Goal: Task Accomplishment & Management: Use online tool/utility

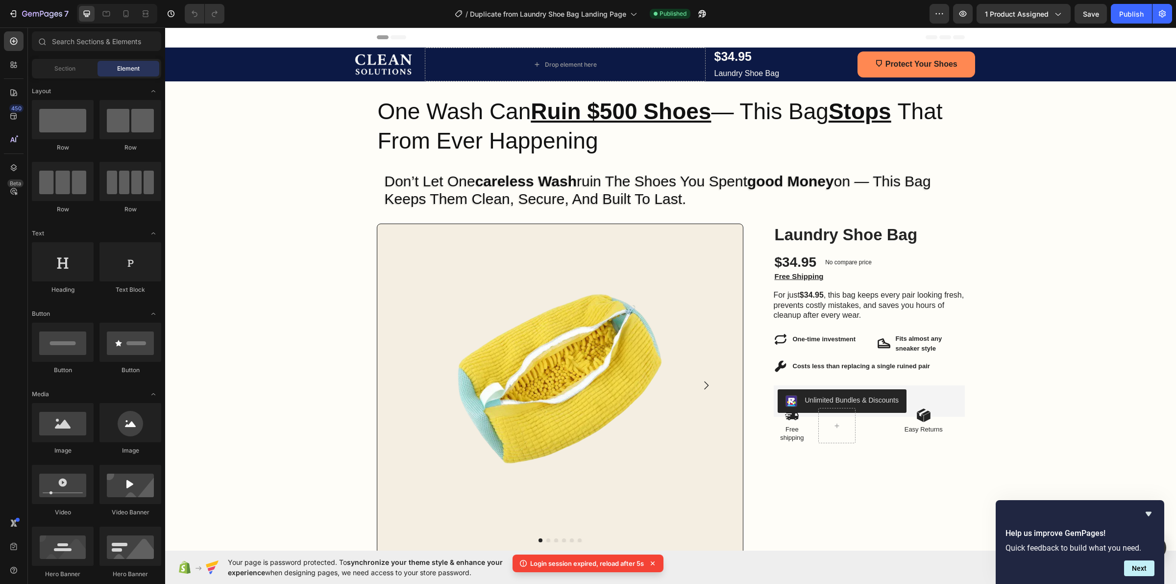
click at [655, 558] on icon at bounding box center [653, 563] width 10 height 10
click at [68, 38] on input "text" at bounding box center [96, 41] width 129 height 20
type input "v"
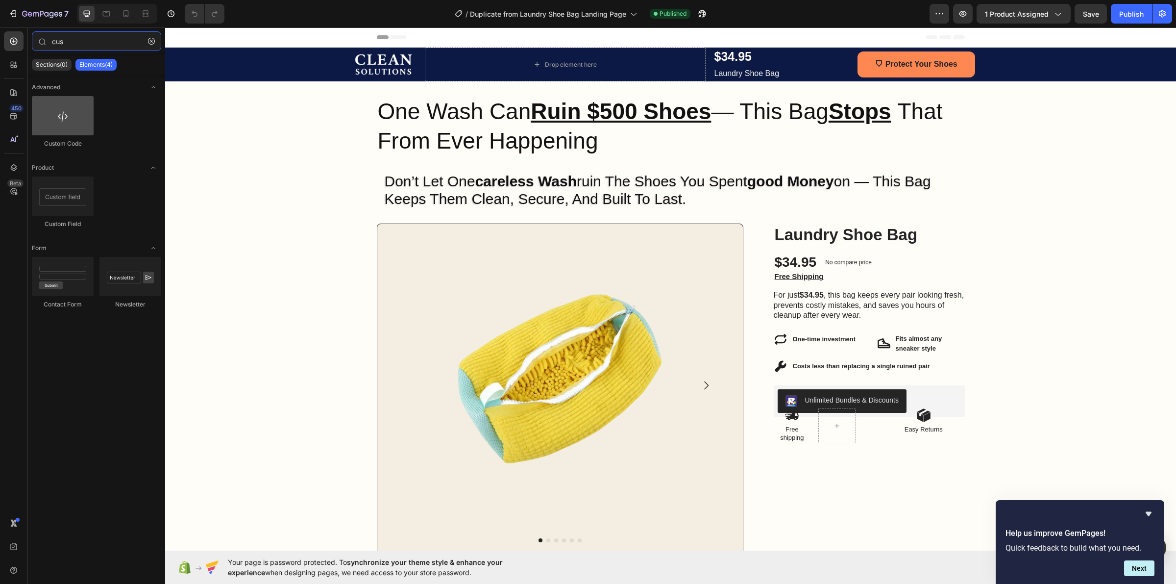
type input "cus"
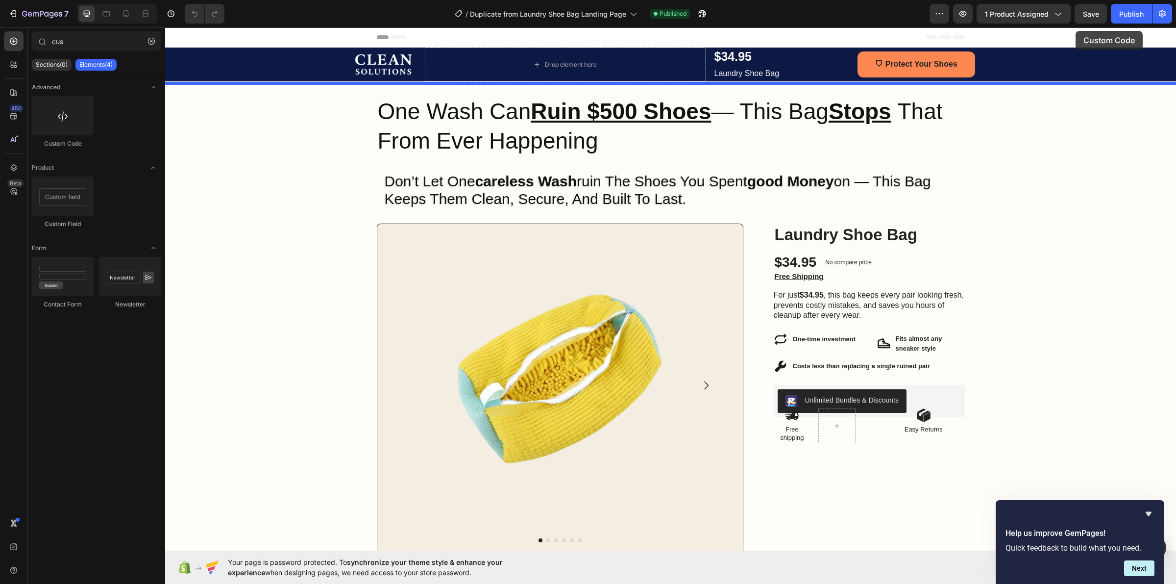
drag, startPoint x: 237, startPoint y: 146, endPoint x: 1076, endPoint y: 31, distance: 846.8
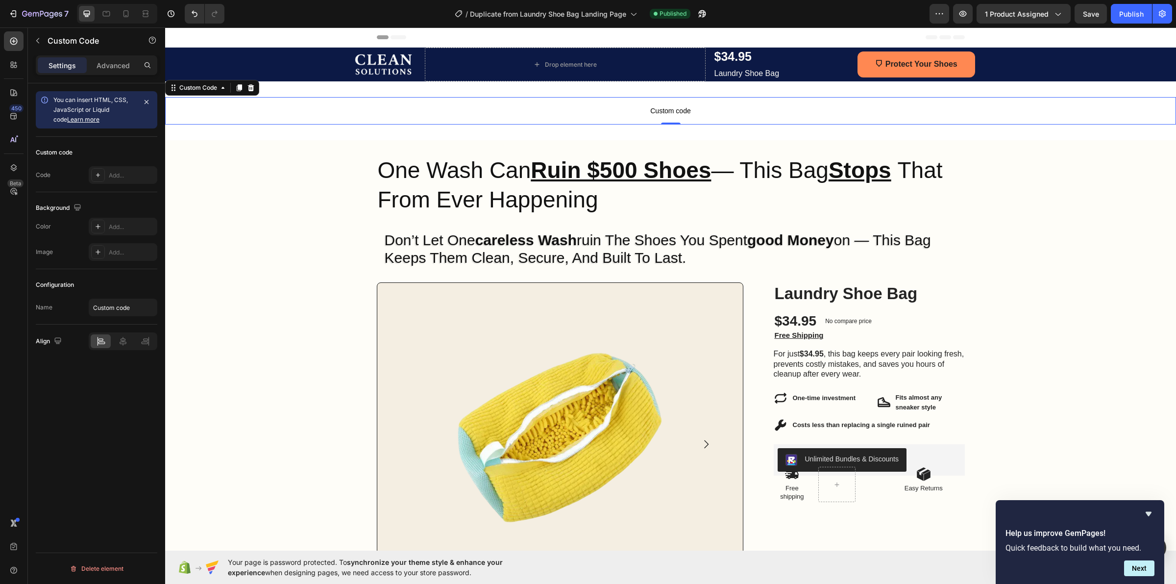
click at [260, 108] on span "Custom code" at bounding box center [670, 111] width 1011 height 12
click at [97, 57] on div "Advanced" at bounding box center [113, 65] width 49 height 16
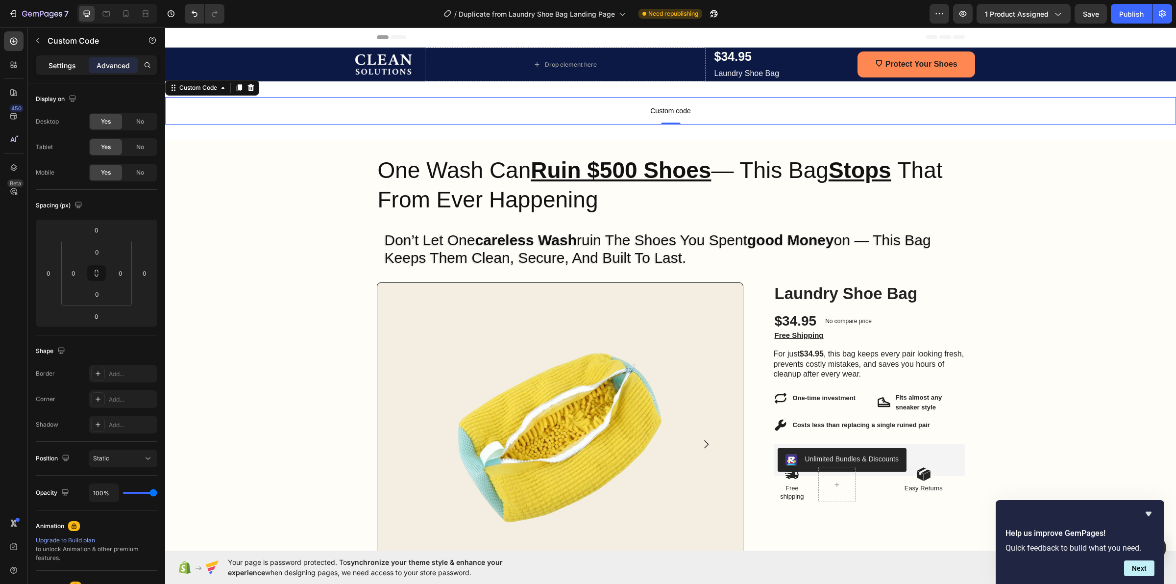
click at [82, 66] on div "Settings" at bounding box center [62, 65] width 49 height 16
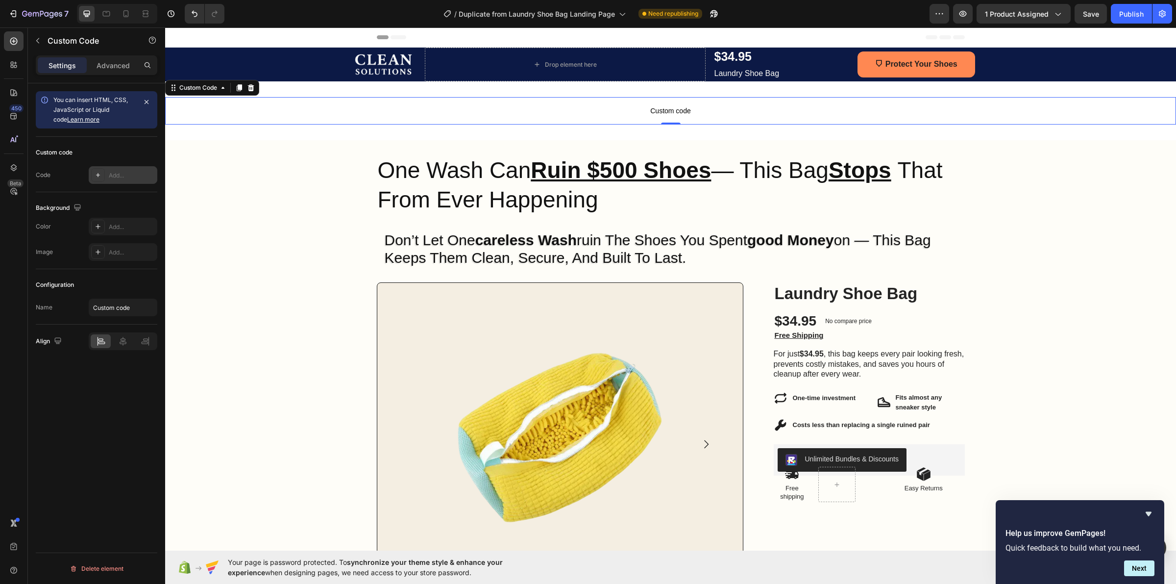
click at [101, 170] on div at bounding box center [98, 175] width 14 height 14
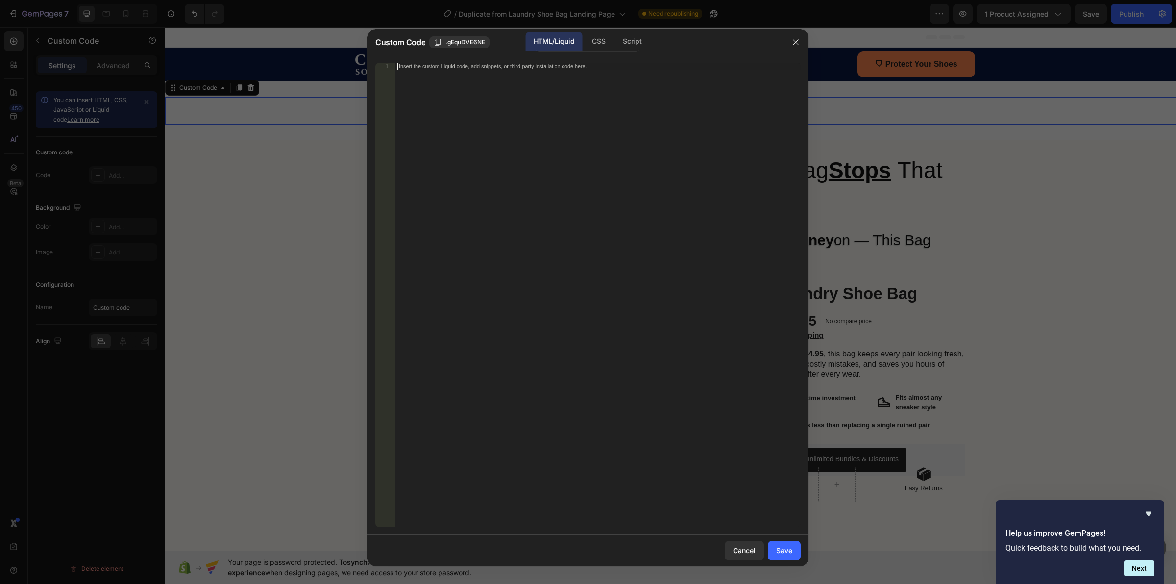
click at [499, 192] on div "Insert the custom Liquid code, add snippets, or third-party installation code h…" at bounding box center [598, 302] width 406 height 478
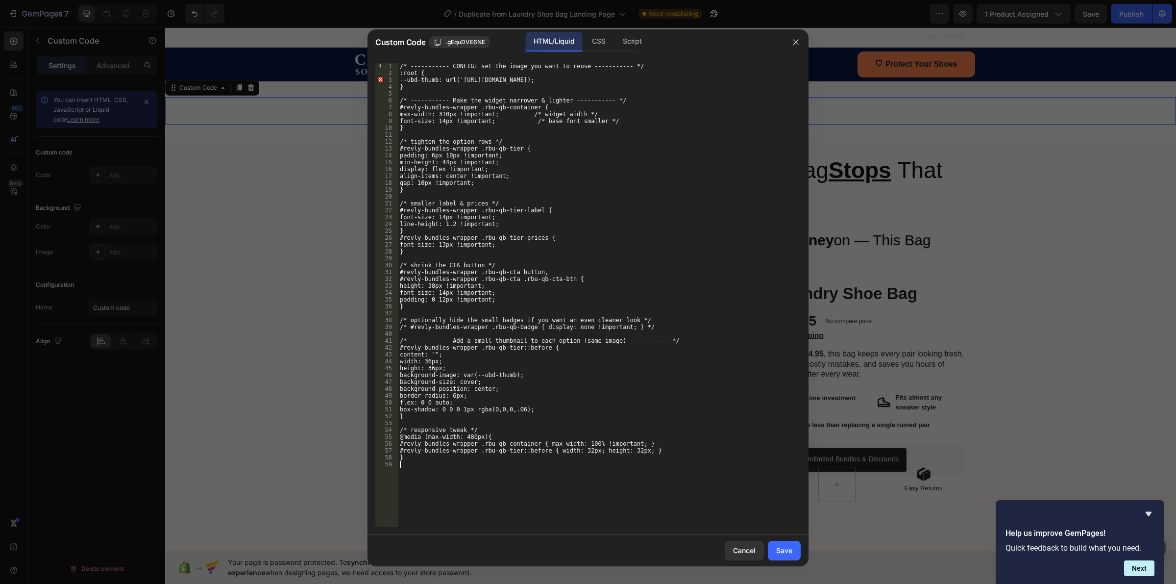
click at [407, 530] on div "1 2 3 4 5 6 7 8 9 10 11 12 13 14 15 16 17 18 19 20 21 22 23 24 25 26 27 28 29 3…" at bounding box center [588, 295] width 441 height 480
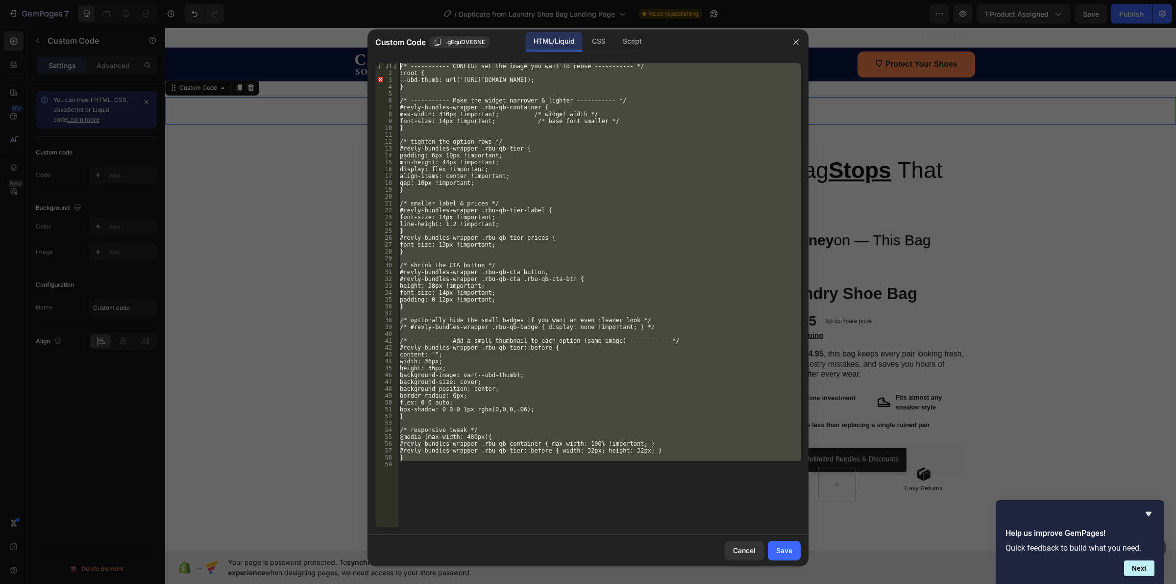
drag, startPoint x: 412, startPoint y: 467, endPoint x: 366, endPoint y: 56, distance: 412.8
click at [366, 56] on div "Custom Code .gEquDVE6NE HTML/Liquid CSS Script 1 2 3 4 5 6 7 8 9 10 11 12 13 14…" at bounding box center [588, 292] width 1176 height 584
type textarea "/* ----------- CONFIG: set the image you want to reuse ----------- */ :root {"
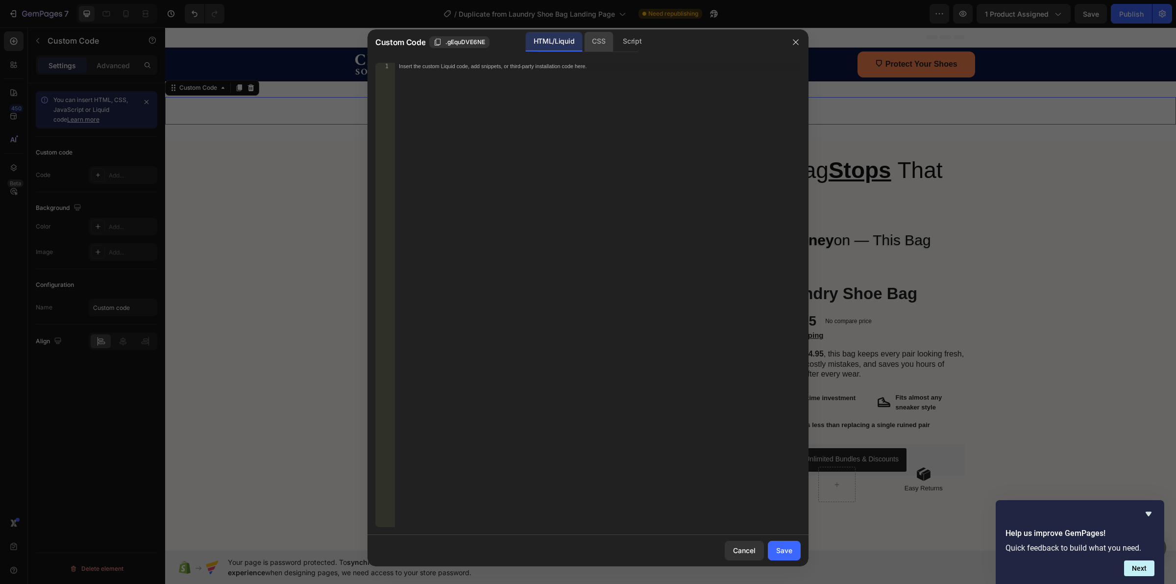
click at [591, 42] on div "CSS" at bounding box center [598, 42] width 29 height 20
click at [495, 133] on div "Insert the CSS code to style your content here." at bounding box center [598, 302] width 406 height 478
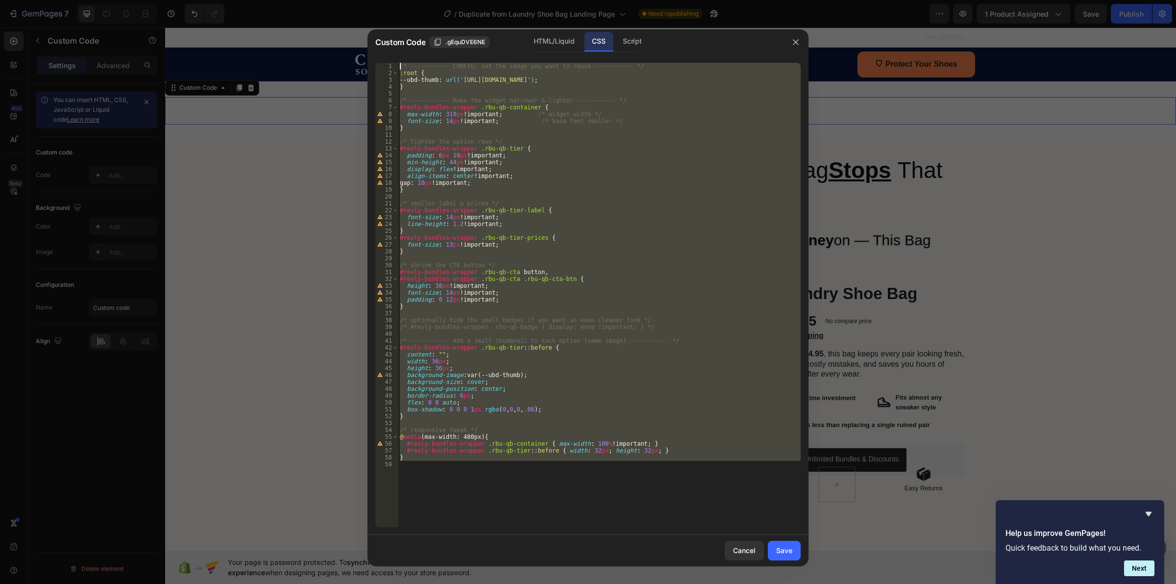
drag, startPoint x: 409, startPoint y: 462, endPoint x: 371, endPoint y: 59, distance: 404.6
click at [371, 59] on div "1 2 3 4 5 6 7 8 9 10 11 12 13 14 15 16 17 18 19 20 21 22 23 24 25 26 27 28 29 3…" at bounding box center [588, 295] width 441 height 480
type textarea "/* ----------- CONFIG: set the image you want to reuse ----------- */ :root {"
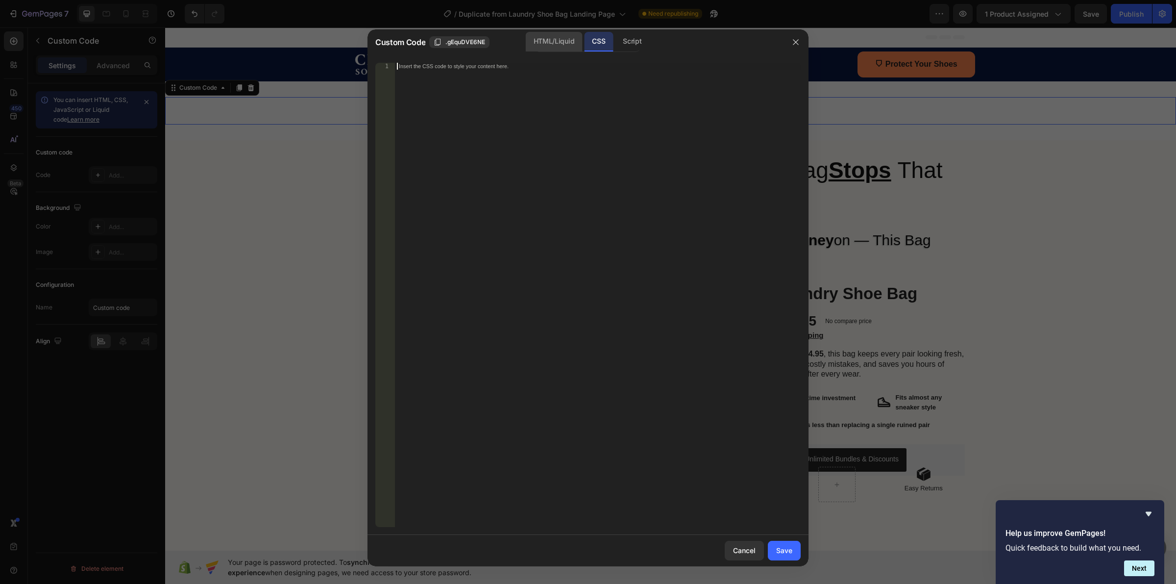
click at [578, 42] on div "HTML/Liquid" at bounding box center [554, 42] width 56 height 20
click at [522, 89] on div "Insert the custom Liquid code, add snippets, or third-party installation code h…" at bounding box center [598, 302] width 406 height 478
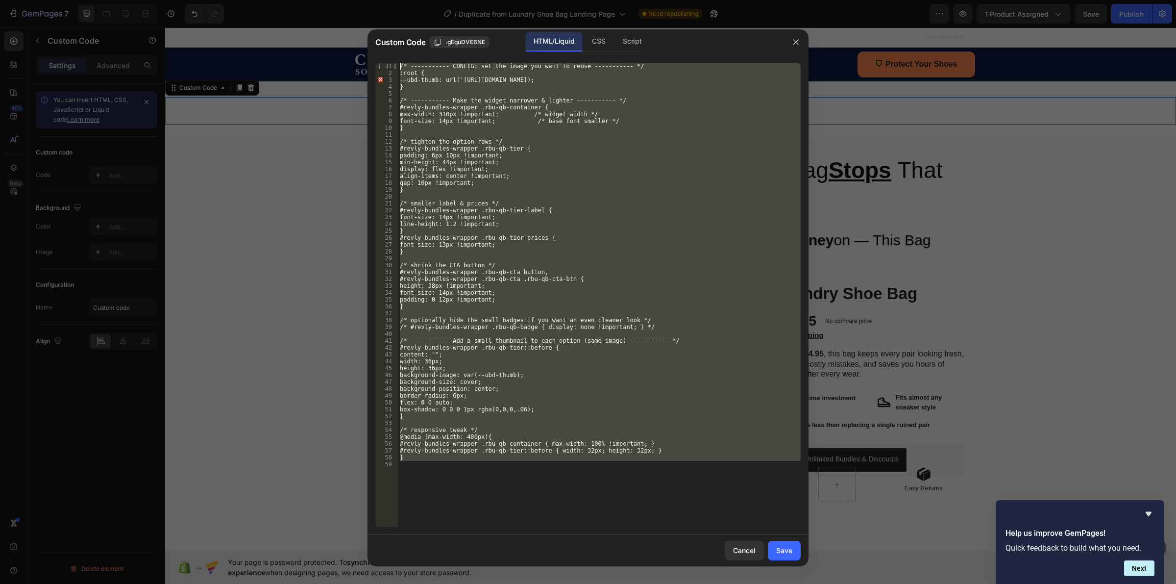
drag, startPoint x: 421, startPoint y: 469, endPoint x: 388, endPoint y: 53, distance: 417.4
click at [388, 53] on div "Custom Code .gEquDVE6NE HTML/Liquid CSS Script 1 2 3 4 5 6 7 8 9 10 11 12 13 14…" at bounding box center [588, 297] width 441 height 537
type textarea "/* ----------- CONFIG: set the image you want to reuse ----------- */ :root {"
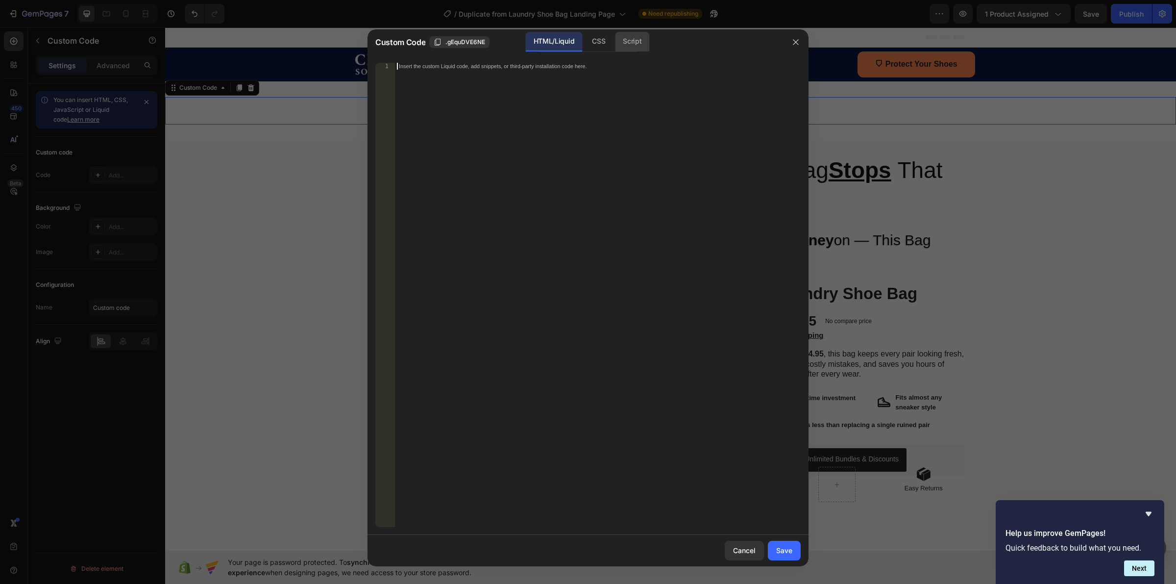
click at [635, 36] on div "Script" at bounding box center [632, 42] width 34 height 20
click at [567, 126] on div "Insert the Javascript code to add interaction and animation to your content her…" at bounding box center [598, 302] width 406 height 478
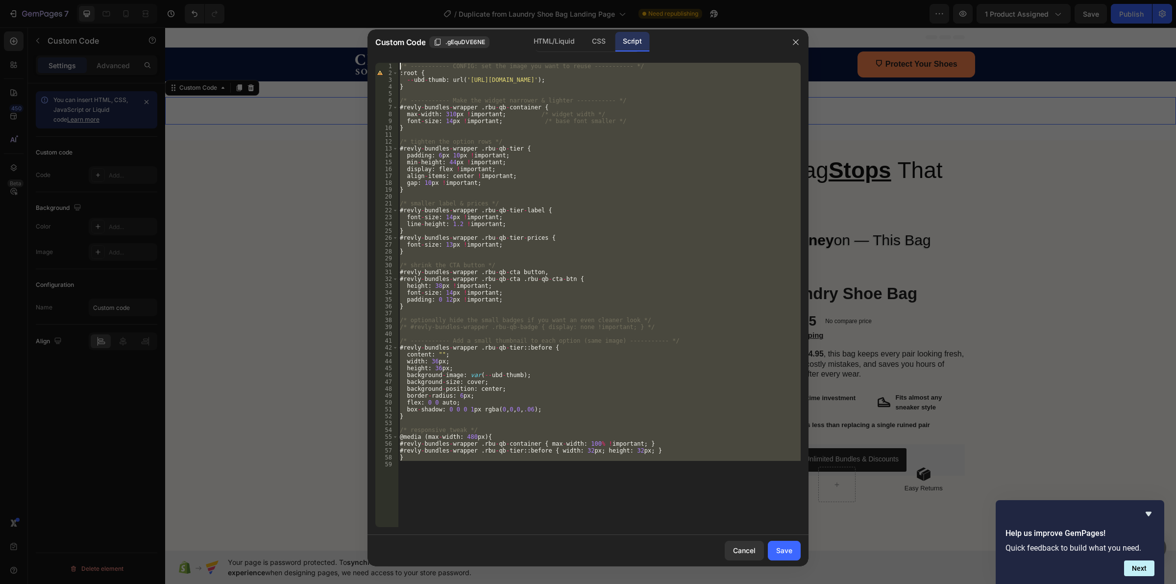
drag, startPoint x: 414, startPoint y: 461, endPoint x: 376, endPoint y: 58, distance: 405.1
click at [376, 58] on div "1 2 3 4 5 6 7 8 9 10 11 12 13 14 15 16 17 18 19 20 21 22 23 24 25 26 27 28 29 3…" at bounding box center [588, 295] width 441 height 480
type textarea "/* ----------- CONFIG: set the image you want to reuse ----------- */ :root {"
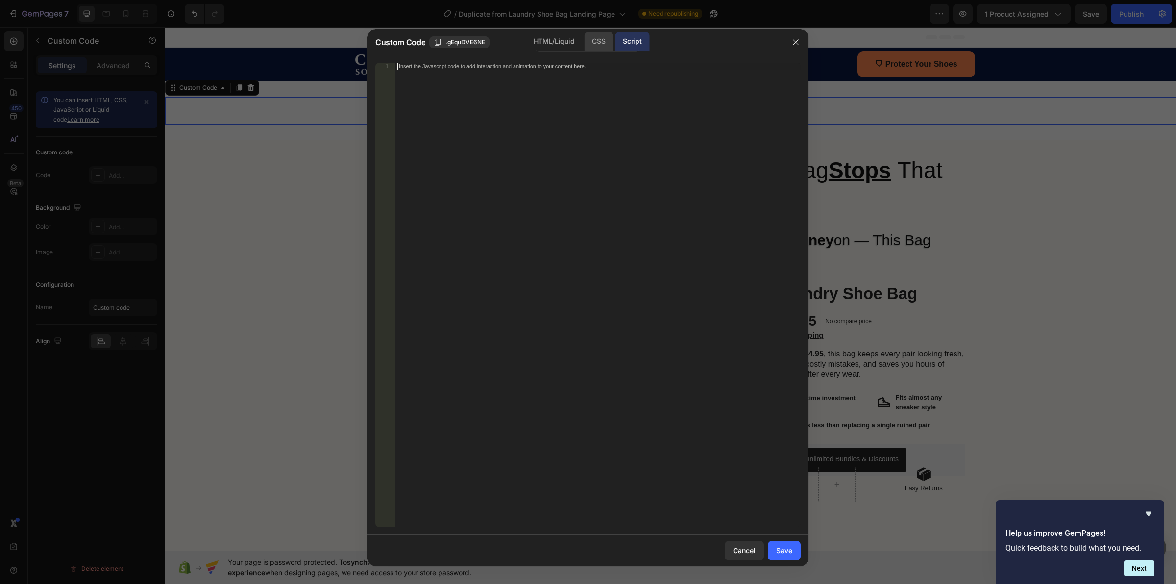
click at [601, 42] on div "CSS" at bounding box center [598, 42] width 29 height 20
click at [549, 97] on div "Insert the CSS code to style your content here." at bounding box center [598, 302] width 406 height 478
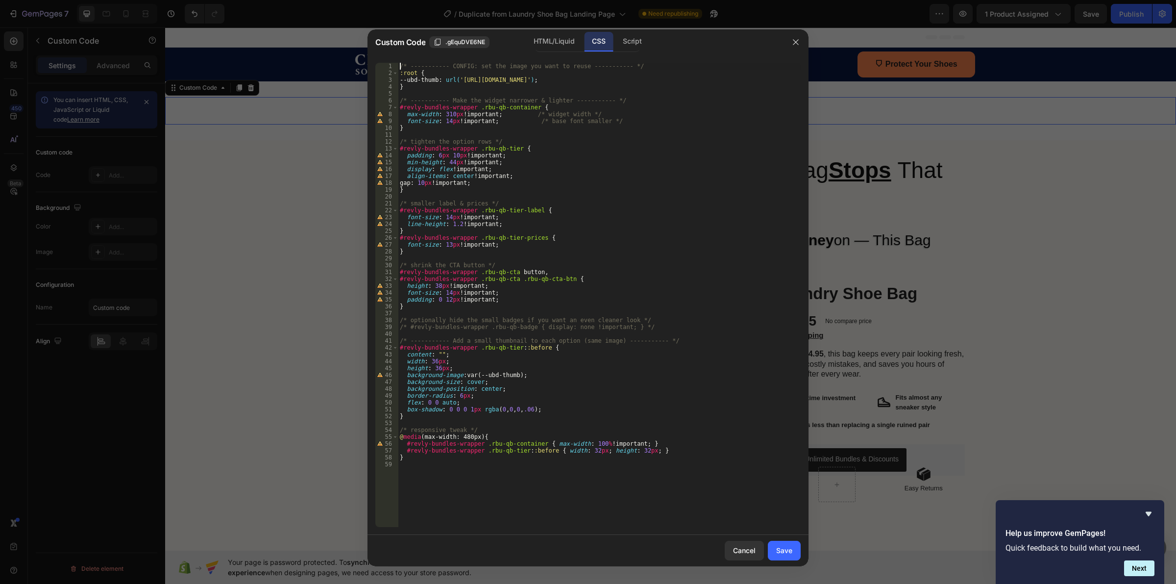
click at [400, 68] on div "/* ----------- CONFIG: set the image you want to reuse ----------- */ :root { -…" at bounding box center [599, 302] width 403 height 478
type textarea "/* ----------- CONFIG: set the image you want to reuse ----------- */"
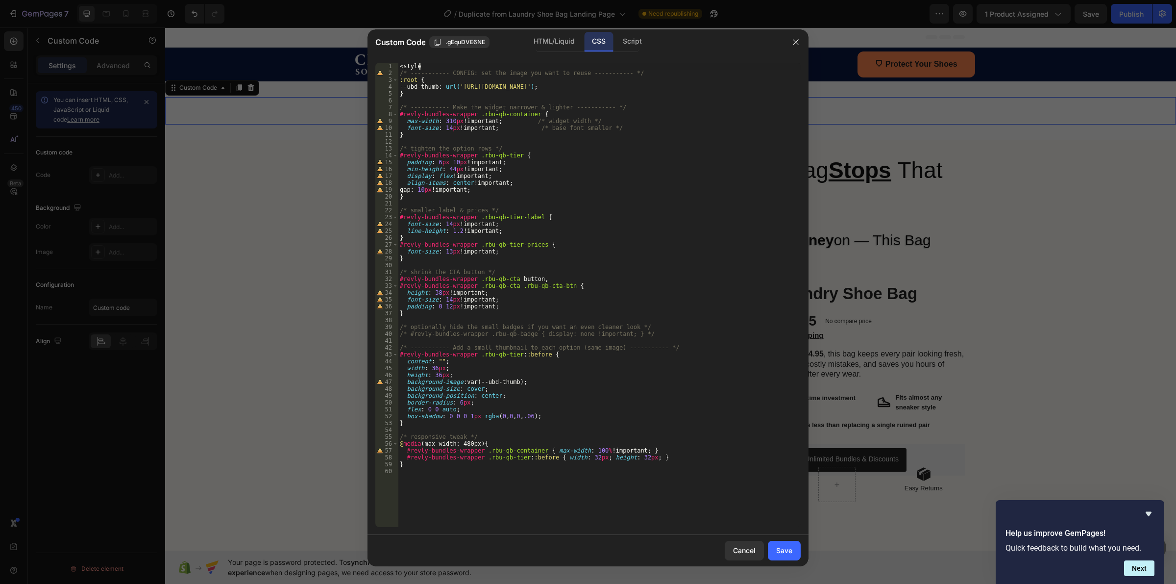
scroll to position [0, 1]
type textarea "}"
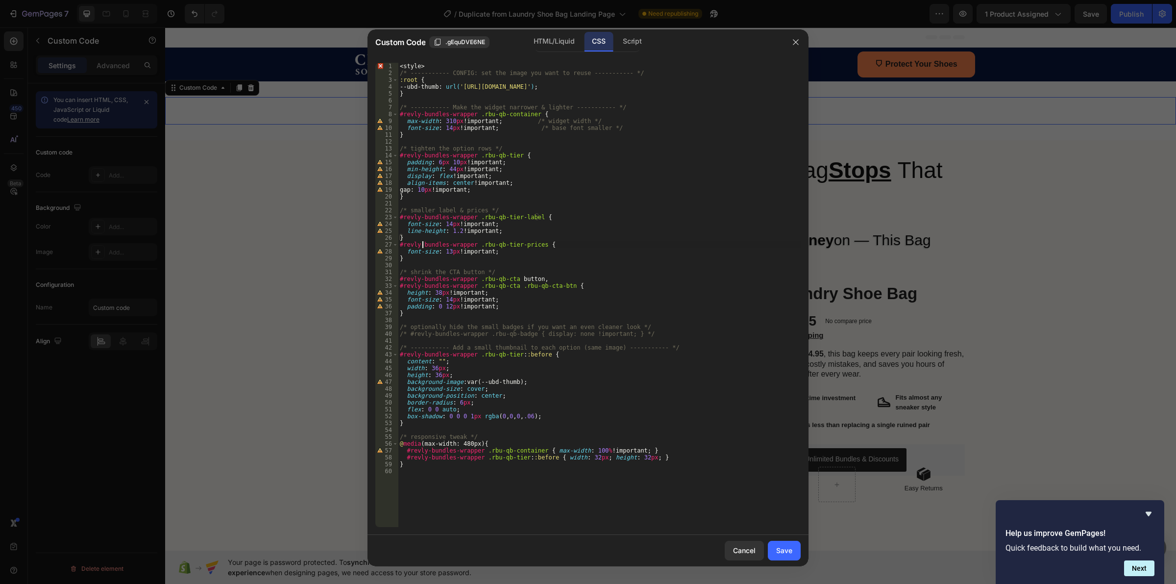
type textarea "}"
type textarea "/* #revly-bundles-wrapper .rbu-qb-badge { display: none !important; } */"
type textarea "}"
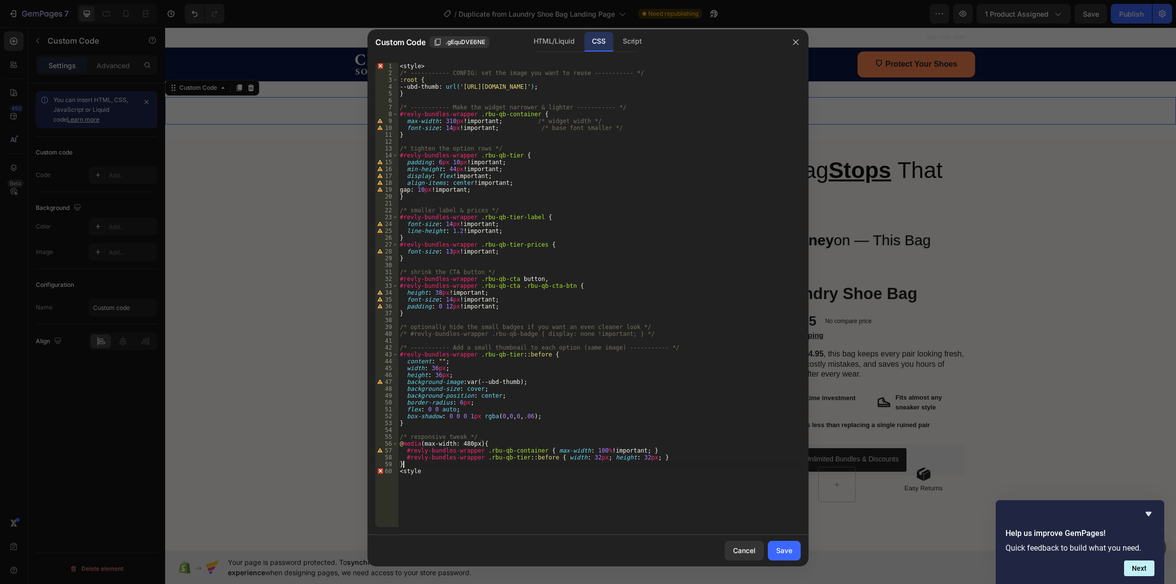
type textarea "<style"
drag, startPoint x: 434, startPoint y: 472, endPoint x: 391, endPoint y: 471, distance: 42.6
click at [391, 471] on div "<style 1 2 3 4 5 6 7 8 9 10 11 12 13 14 15 16 17 18 19 20 21 22 23 24 25 26 27 …" at bounding box center [587, 295] width 425 height 464
drag, startPoint x: 436, startPoint y: 64, endPoint x: 366, endPoint y: 61, distance: 70.1
click at [366, 61] on div "Custom Code .gEquDVE6NE HTML/Liquid CSS Script 1 2 3 4 5 6 7 8 9 10 11 12 13 14…" at bounding box center [588, 292] width 1176 height 584
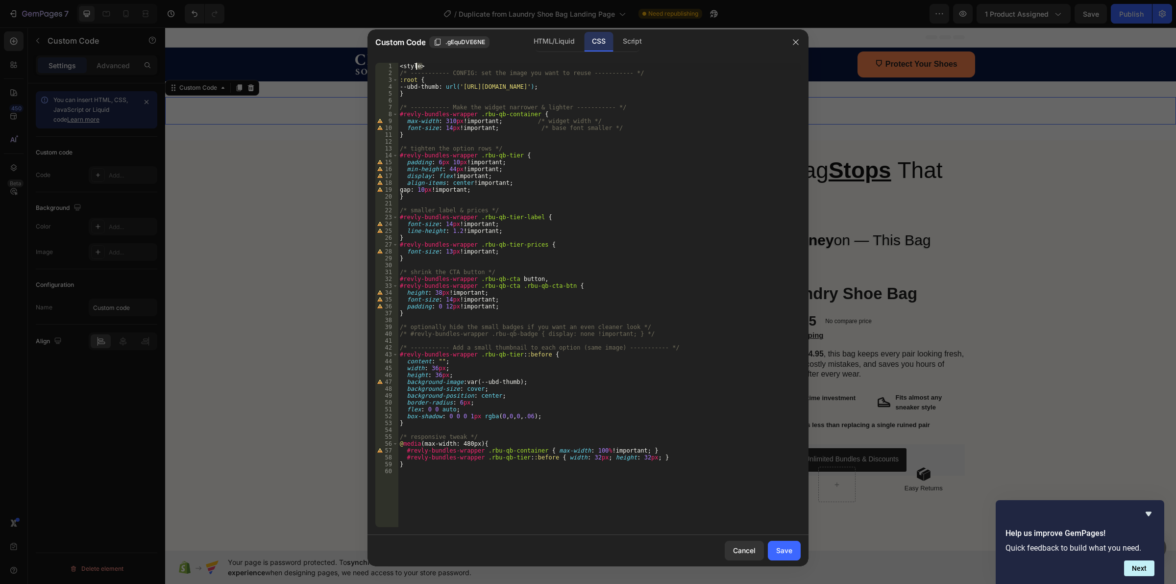
type textarea "<style>"
click at [788, 548] on div "Save" at bounding box center [784, 550] width 16 height 10
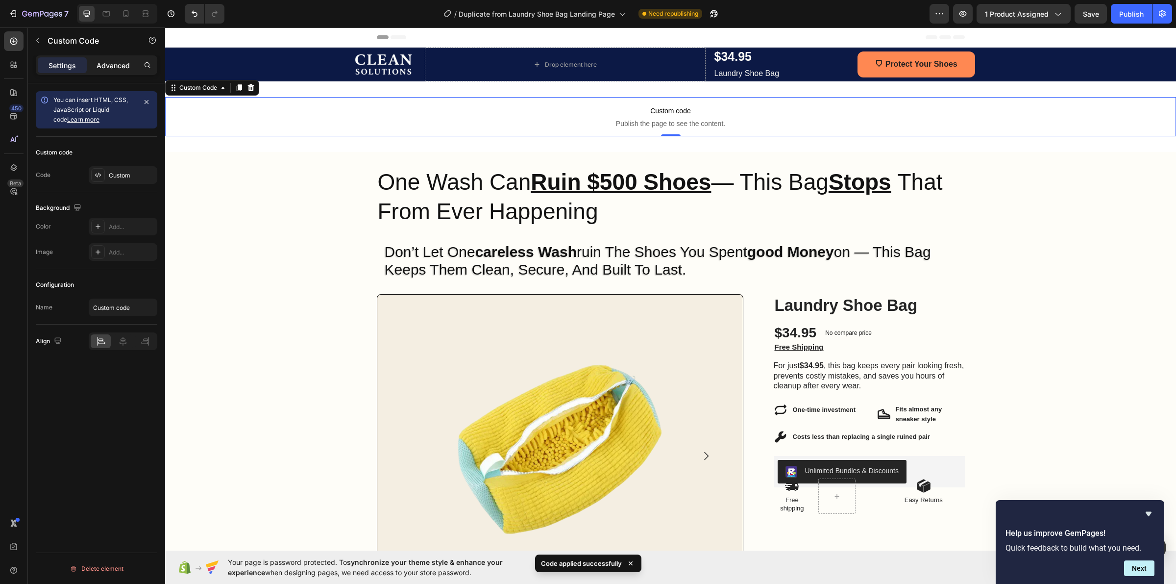
click at [89, 71] on div "Advanced" at bounding box center [113, 65] width 49 height 16
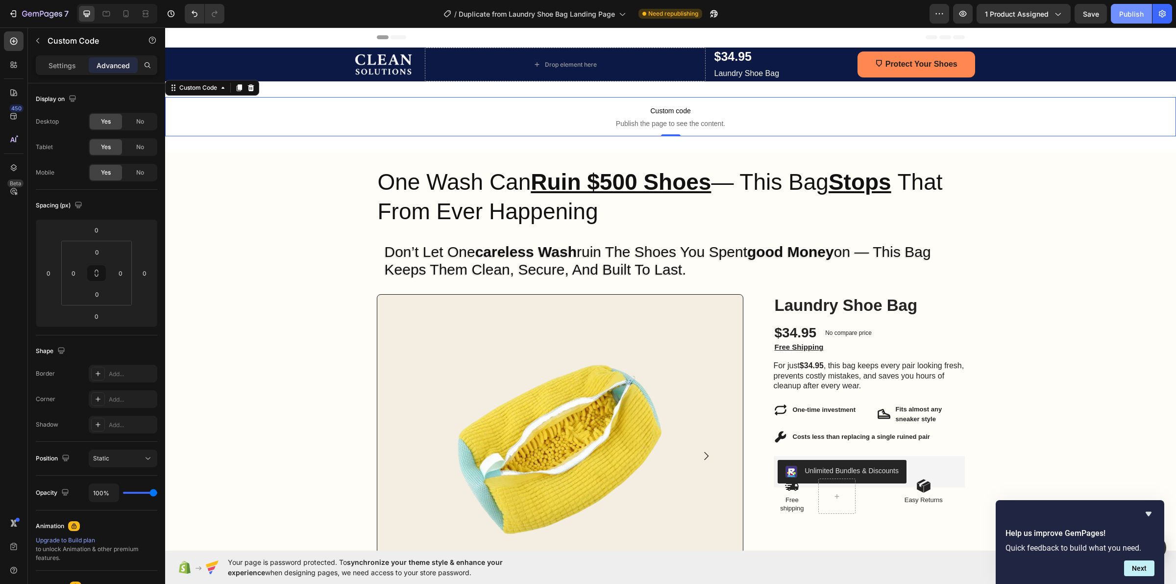
click at [1147, 13] on button "Publish" at bounding box center [1131, 14] width 41 height 20
click at [60, 63] on p "Settings" at bounding box center [62, 65] width 27 height 10
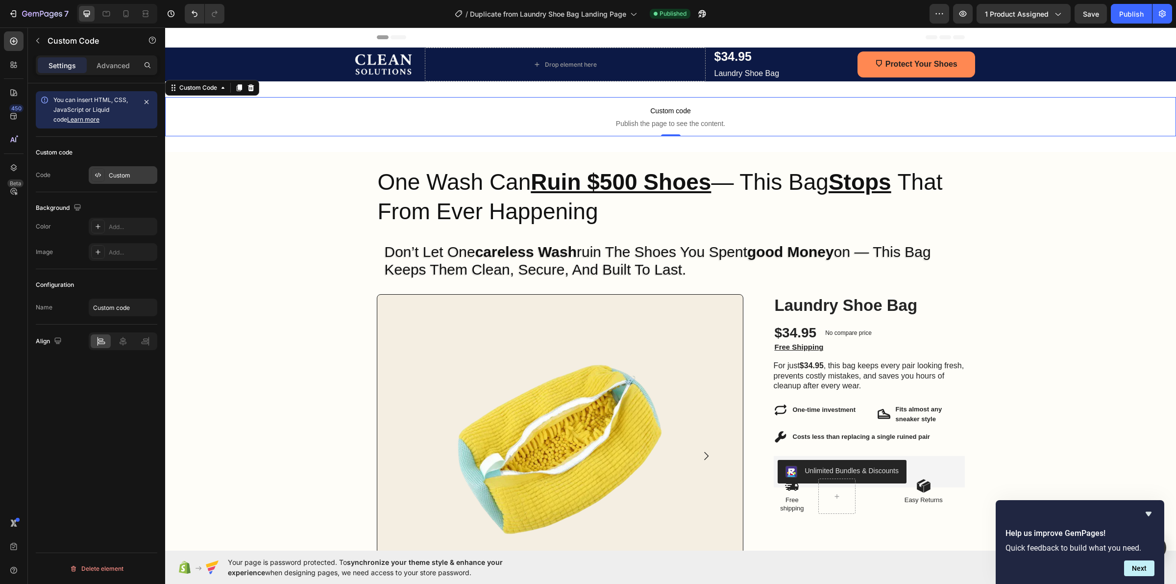
click at [108, 170] on div "Custom" at bounding box center [123, 175] width 69 height 18
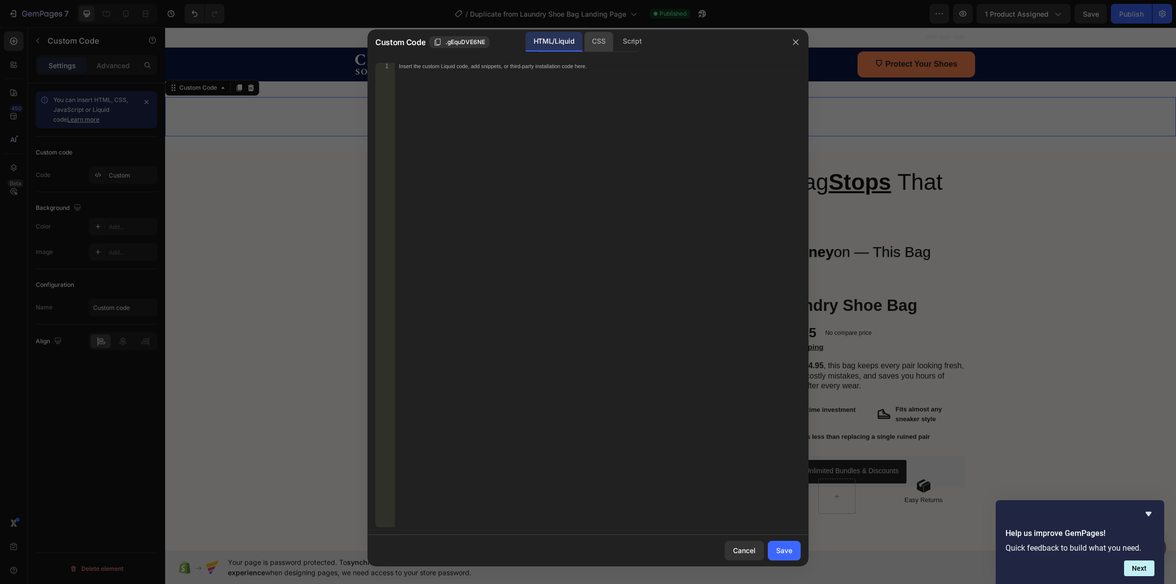
click at [594, 43] on div "CSS" at bounding box center [598, 42] width 29 height 20
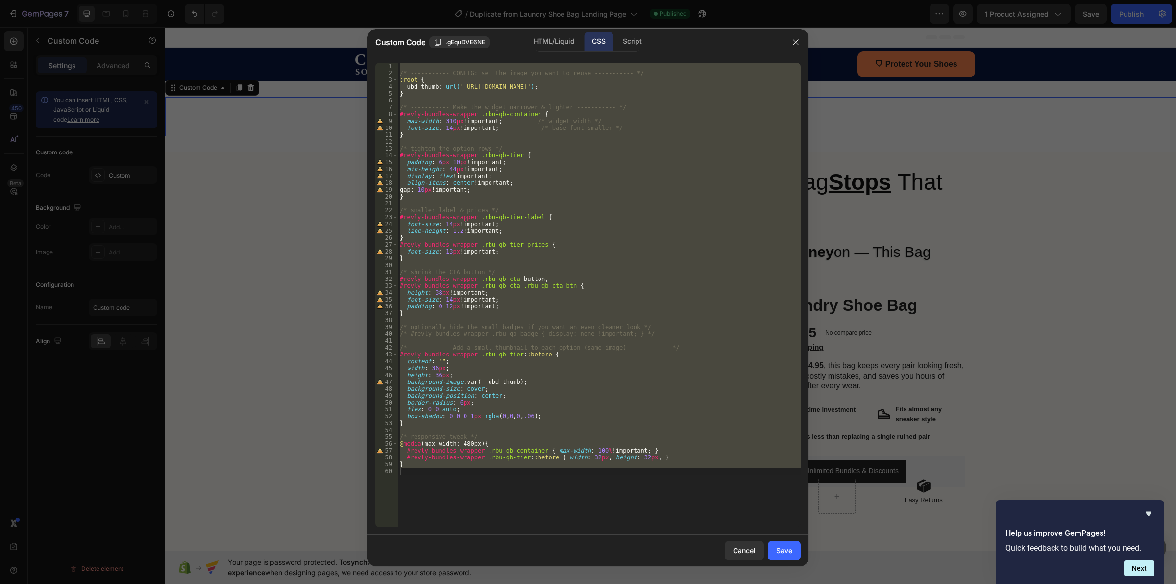
type textarea "}"
type textarea "/* smaller label & prices */"
type textarea "#revly-bundles-wrapper .rbu-qb-container {"
type textarea "/* ----------- CONFIG: set the image you want to reuse ----------- */"
drag, startPoint x: 402, startPoint y: 68, endPoint x: 503, endPoint y: 495, distance: 439.1
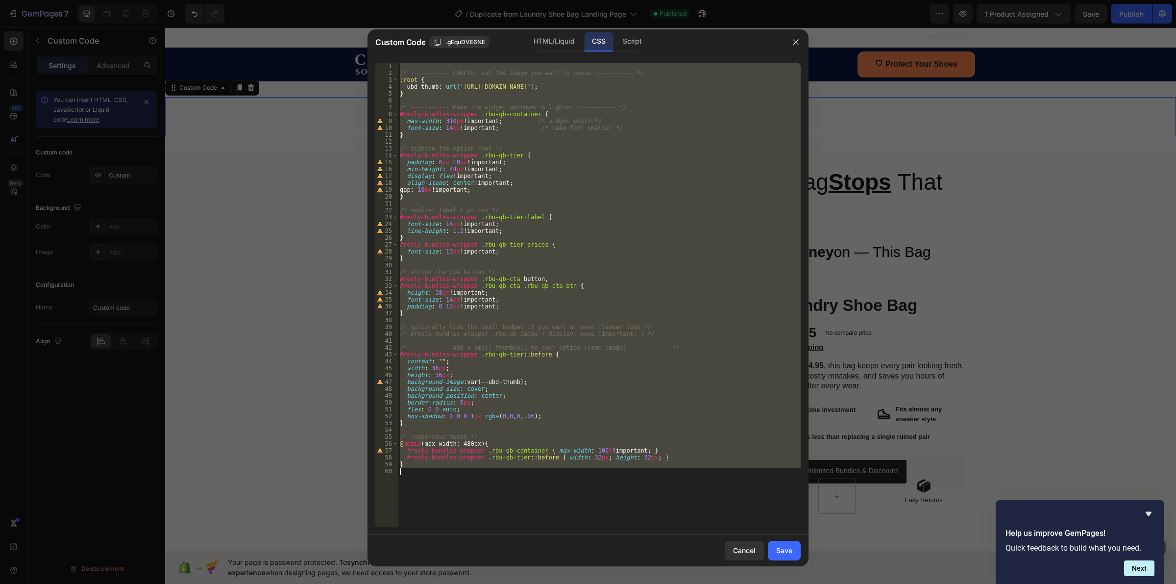
click at [503, 495] on div "/* ----------- CONFIG: set the image you want to reuse ----------- */ :root { -…" at bounding box center [599, 302] width 403 height 478
type textarea "}"
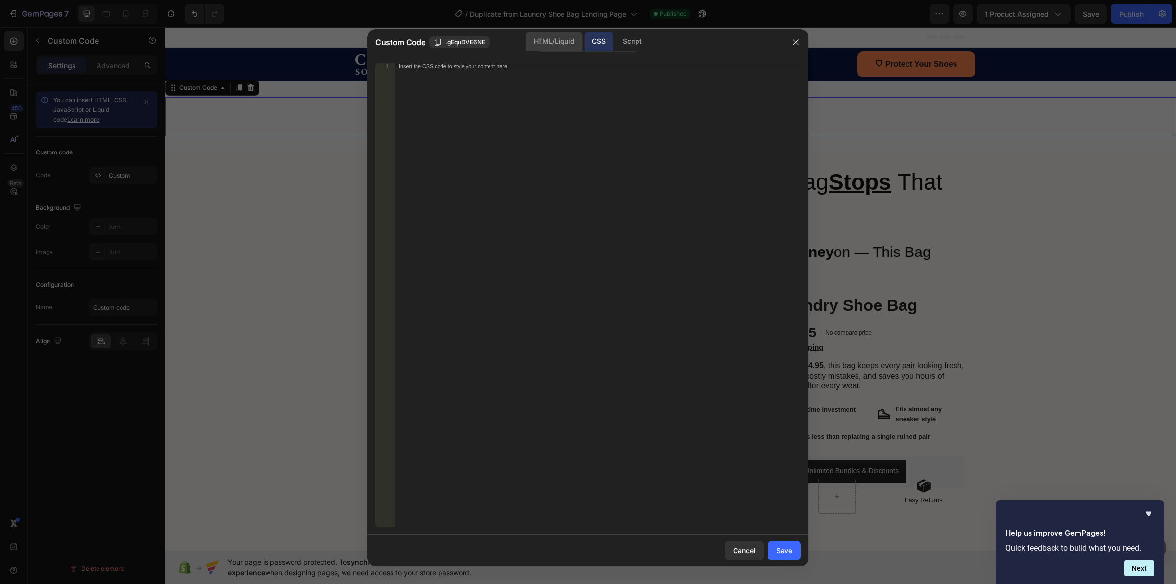
click at [551, 39] on div "HTML/Liquid" at bounding box center [554, 42] width 56 height 20
click at [495, 92] on div "Insert the custom Liquid code, add snippets, or third-party installation code h…" at bounding box center [598, 302] width 406 height 478
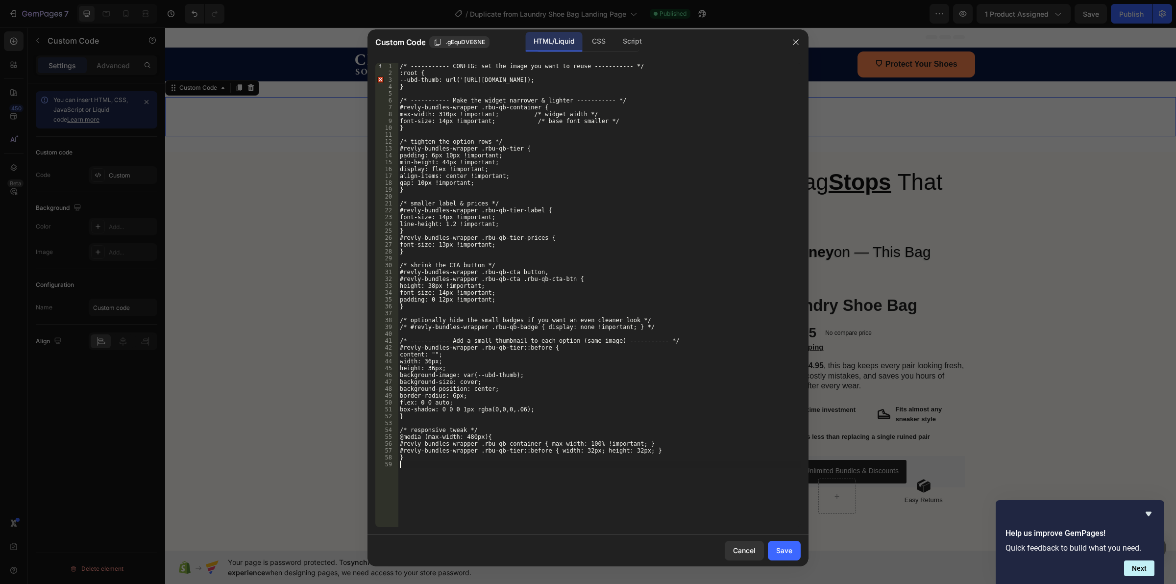
click at [485, 466] on div "/* ----------- CONFIG: set the image you want to reuse ----------- */ :root { -…" at bounding box center [599, 302] width 403 height 478
click at [456, 490] on div "/* ----------- CONFIG: set the image you want to reuse ----------- */ :root { -…" at bounding box center [599, 302] width 403 height 478
click at [397, 67] on div "1" at bounding box center [386, 66] width 23 height 7
click at [399, 67] on div "/* ----------- CONFIG: set the image you want to reuse ----------- */ :root { -…" at bounding box center [599, 302] width 403 height 478
type textarea "/* ----------- CONFIG: set the image you want to reuse ----------- */"
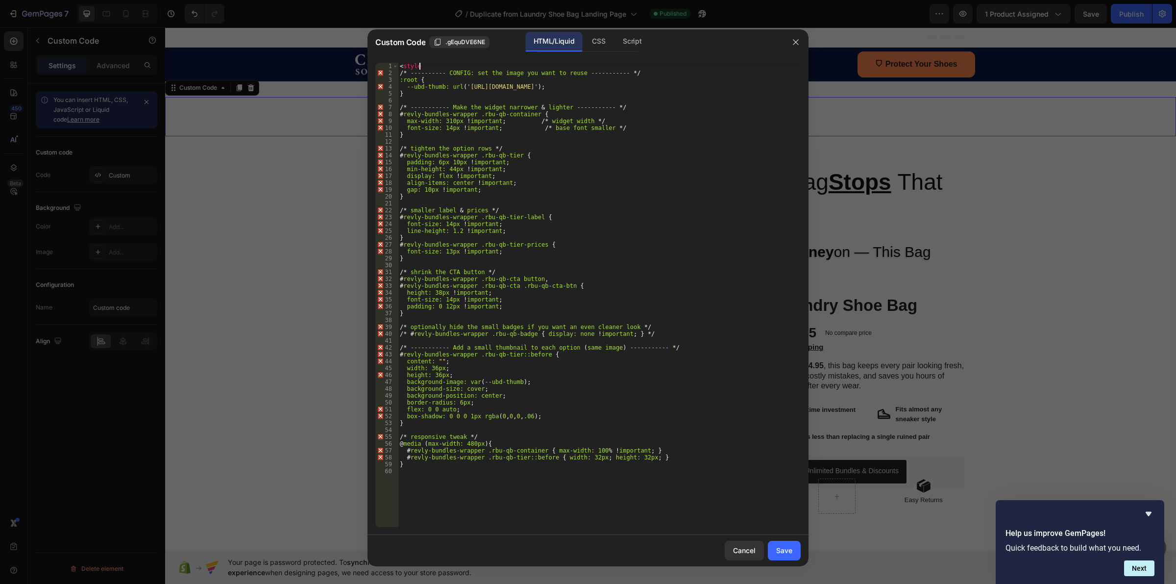
scroll to position [0, 1]
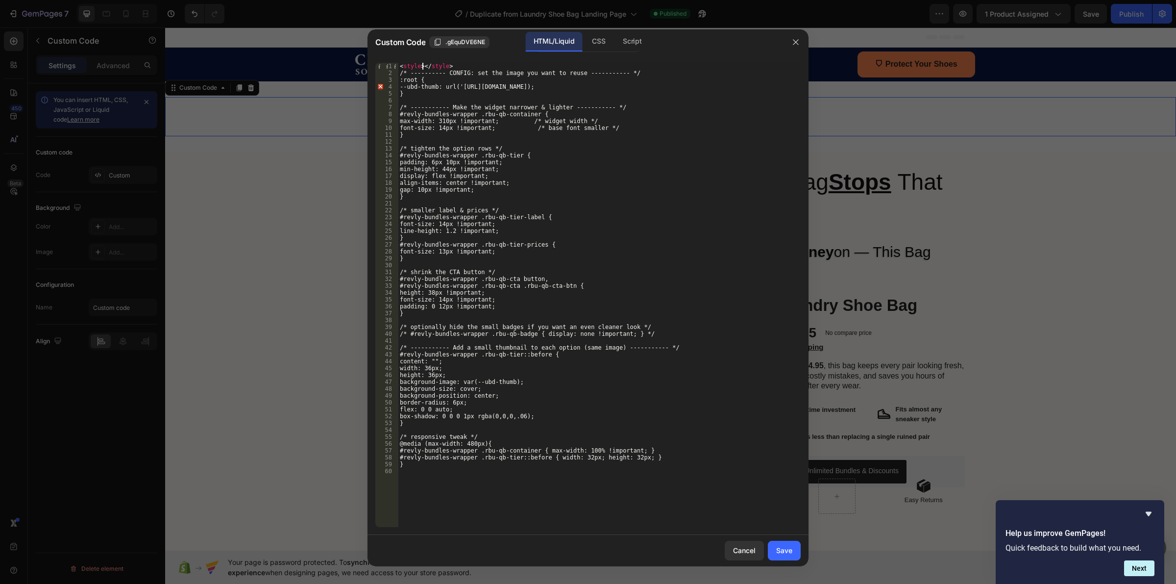
click at [454, 67] on div "< style > </ style > /* ---------- CONFIG: set the image you want to reuse ----…" at bounding box center [599, 302] width 403 height 478
type textarea "<style>"
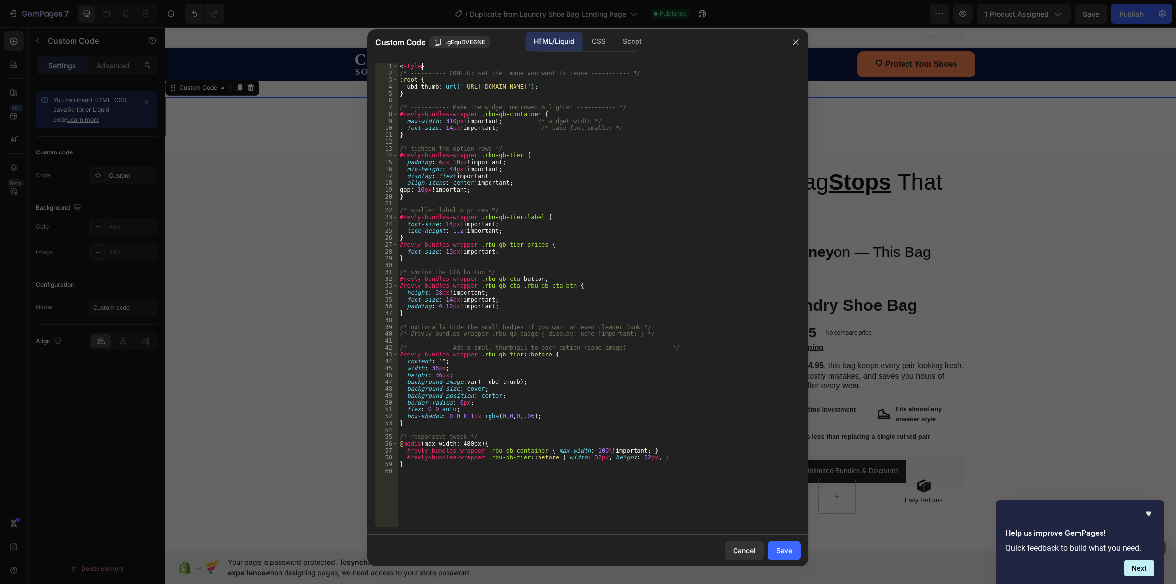
click at [451, 491] on div "< style > /* ---------- CONFIG: set the image you want to reuse ----------- */ …" at bounding box center [599, 302] width 403 height 478
click at [447, 503] on div "< style > /* ---------- CONFIG: set the image you want to reuse ----------- */ …" at bounding box center [599, 302] width 403 height 478
click at [426, 467] on div "< style > /* ---------- CONFIG: set the image you want to reuse ----------- */ …" at bounding box center [599, 302] width 403 height 478
click at [427, 472] on div "< style > /* ---------- CONFIG: set the image you want to reuse ----------- */ …" at bounding box center [599, 302] width 403 height 478
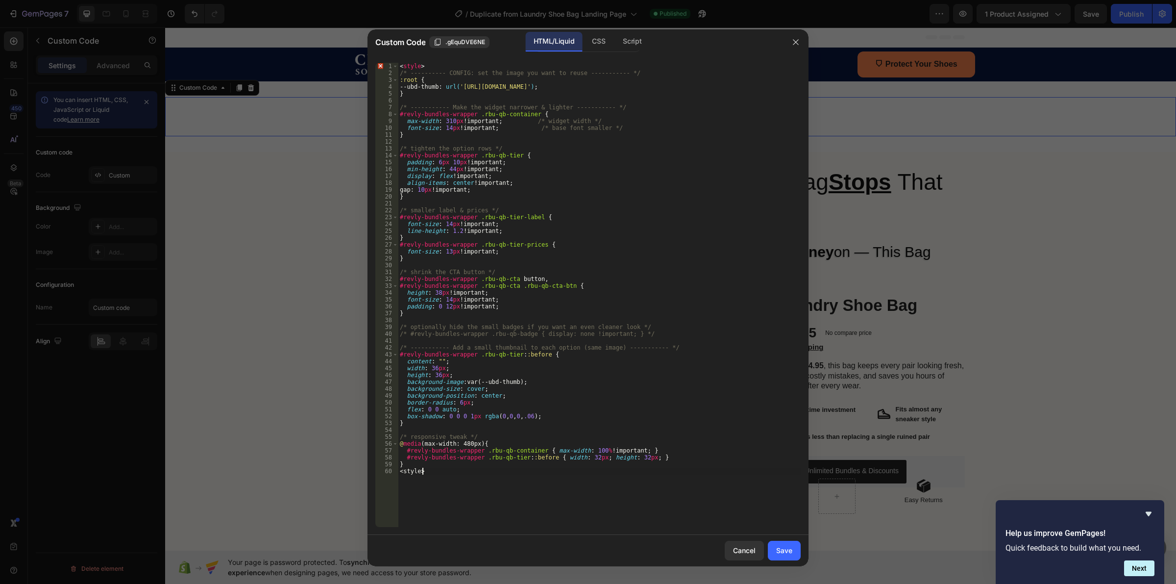
click at [424, 63] on div "< style > /* ---------- CONFIG: set the image you want to reuse ----------- */ …" at bounding box center [599, 302] width 403 height 478
click at [630, 246] on div "< style > /* ---------- CONFIG: set the image you want to reuse ----------- */ …" at bounding box center [599, 302] width 403 height 478
click at [411, 66] on div "< style > /* ---------- CONFIG: set the image you want to reuse ----------- */ …" at bounding box center [599, 302] width 403 height 478
click at [418, 66] on div "< style > /* ---------- CONFIG: set the image you want to reuse ----------- */ …" at bounding box center [599, 302] width 403 height 478
click at [422, 65] on div "< style > /* ---------- CONFIG: set the image you want to reuse ----------- */ …" at bounding box center [599, 302] width 403 height 478
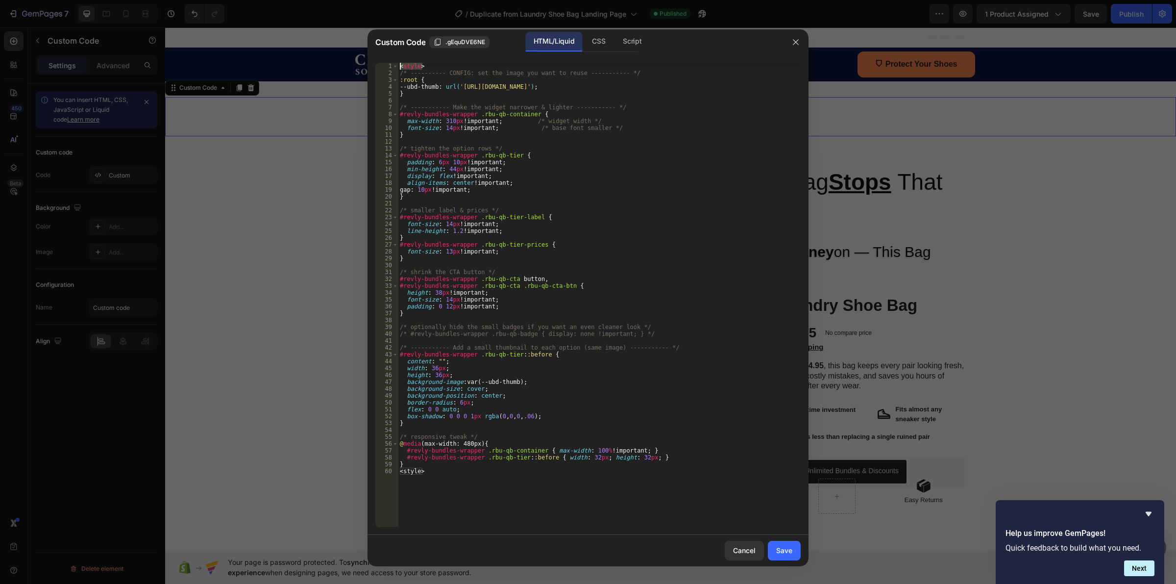
drag, startPoint x: 425, startPoint y: 66, endPoint x: 390, endPoint y: 62, distance: 36.0
click at [390, 63] on div "<style> 1 2 3 4 5 6 7 8 9 10 11 12 13 14 15 16 17 18 19 20 21 22 23 24 25 26 27…" at bounding box center [587, 295] width 425 height 464
click at [390, 63] on div "1" at bounding box center [386, 66] width 23 height 7
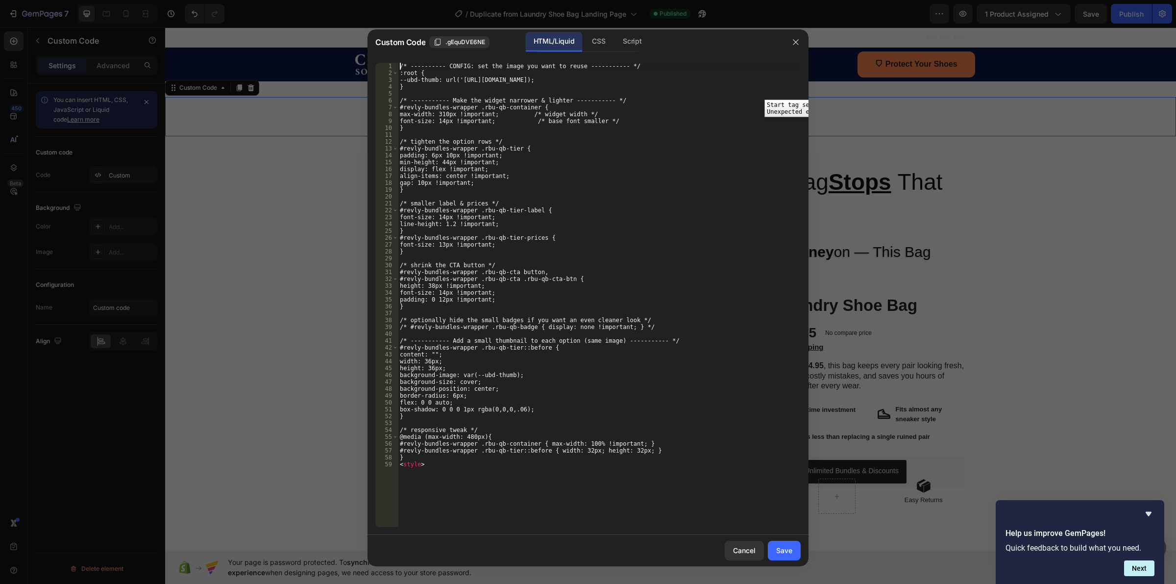
paste textarea ":root {"
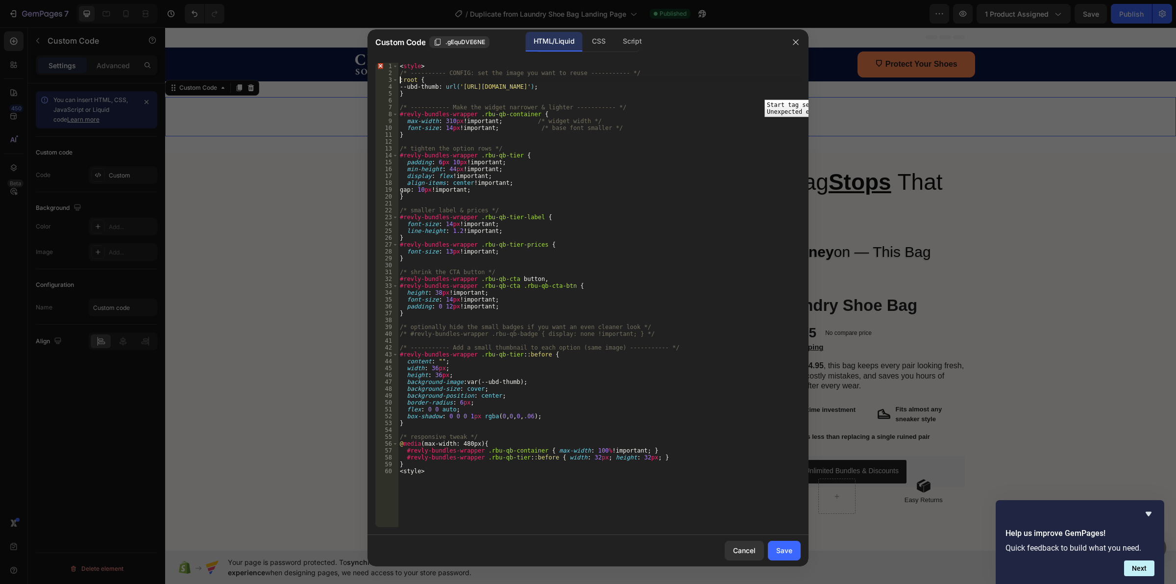
type textarea "}"
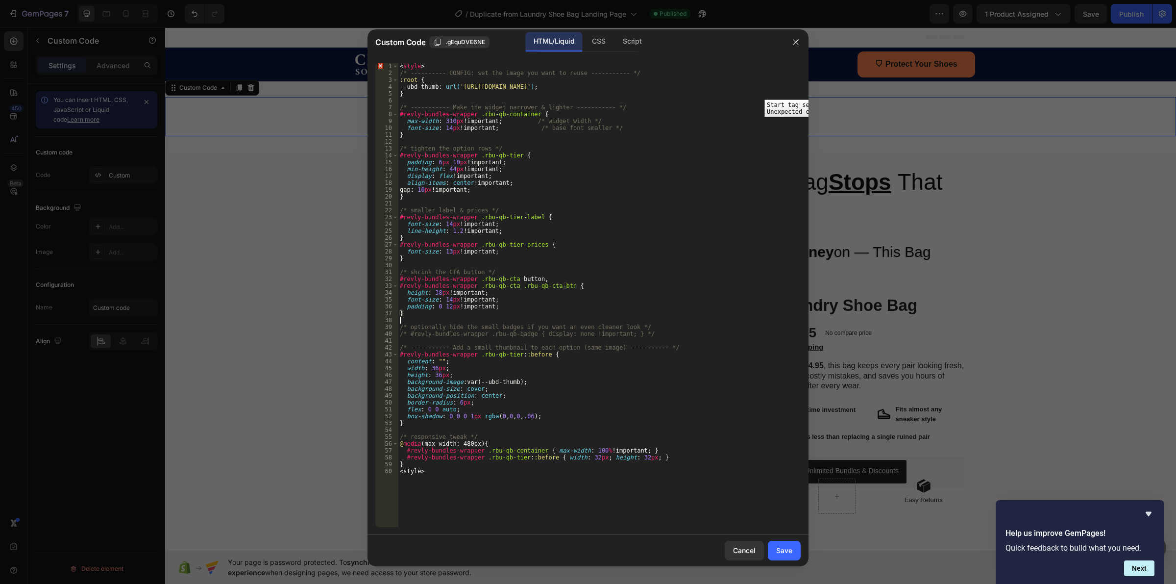
type textarea "/* #revly-bundles-wrapper .rbu-qb-badge { display: none !important; } */"
type textarea "}"
type textarea "<"
click at [452, 500] on div "< style > /* ---------- CONFIG: set the image you want to reuse ----------- */ …" at bounding box center [599, 302] width 403 height 478
type textarea "<style>"
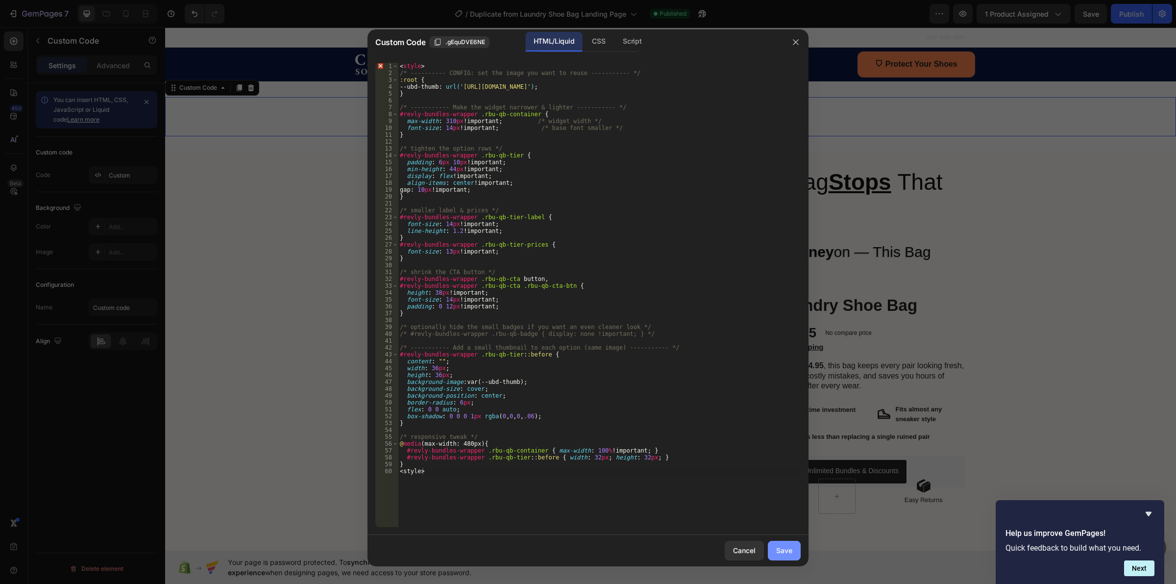
click at [792, 550] on button "Save" at bounding box center [784, 551] width 33 height 20
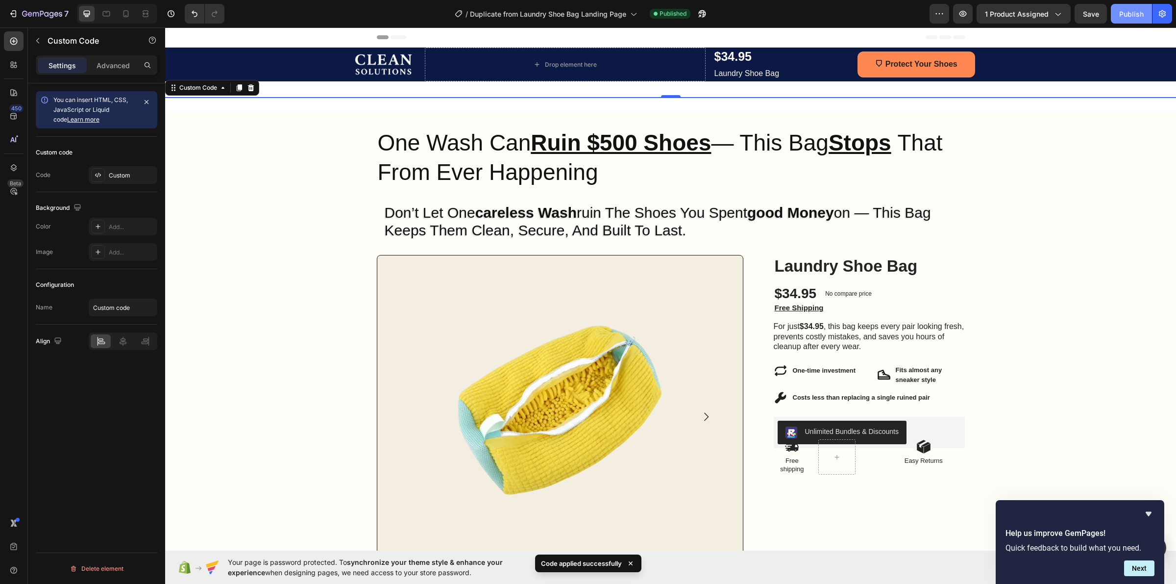
click at [1136, 9] on div "Publish" at bounding box center [1131, 14] width 25 height 10
click at [116, 171] on div "Custom" at bounding box center [132, 175] width 46 height 9
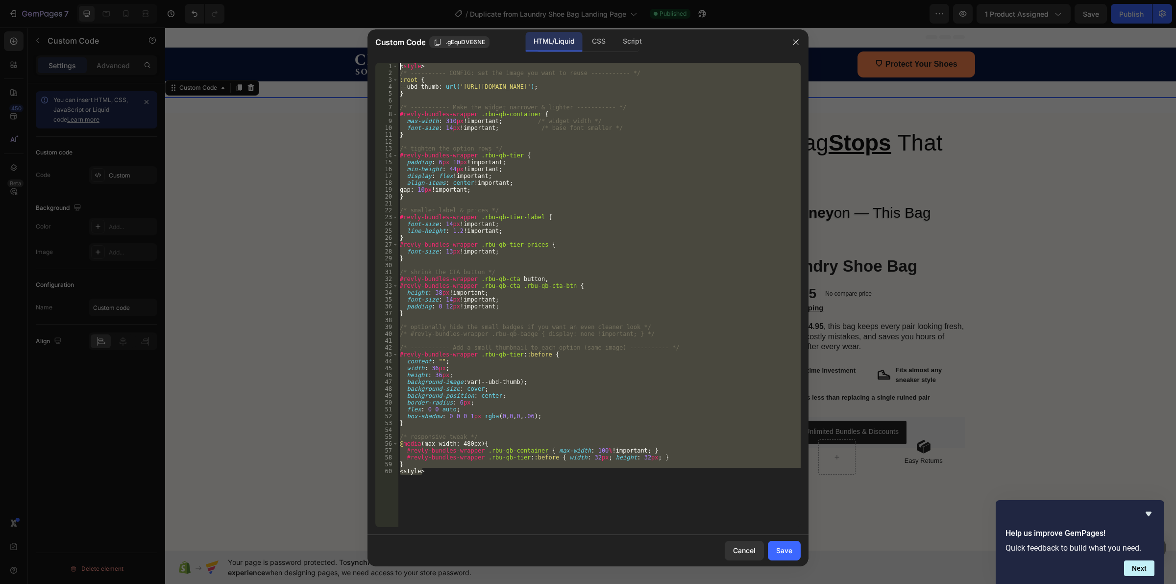
drag, startPoint x: 441, startPoint y: 473, endPoint x: 369, endPoint y: 63, distance: 416.9
click at [369, 63] on div "<style> 1 2 3 4 5 6 7 8 9 10 11 12 13 14 15 16 17 18 19 20 21 22 23 24 25 26 27…" at bounding box center [588, 295] width 441 height 480
type textarea "<style> /* ---------- CONFIG: set the image you want to reuse ----------- */"
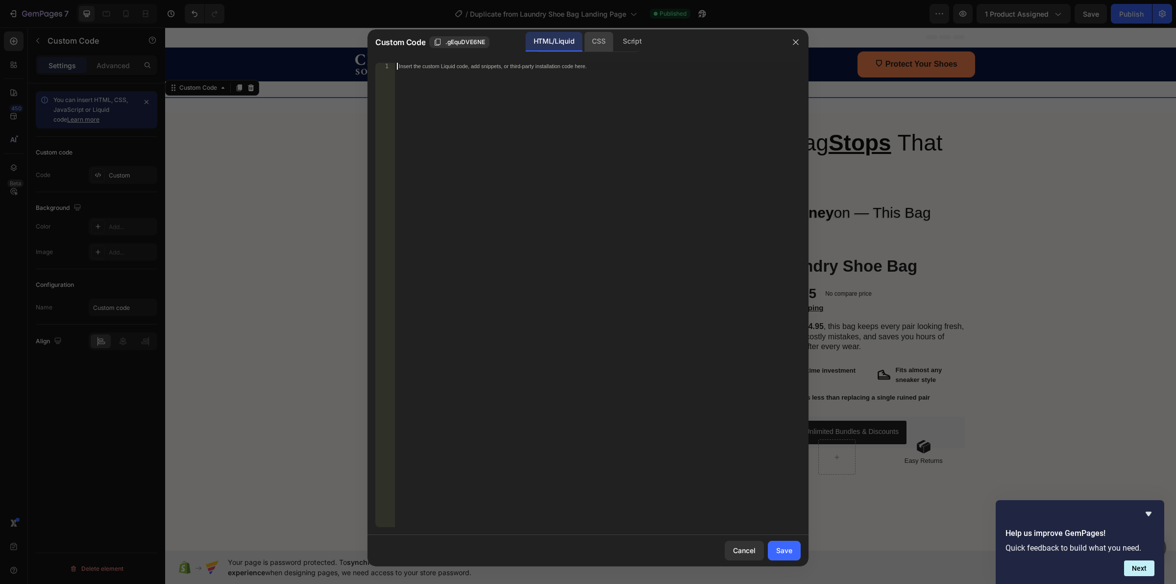
click at [606, 33] on div "CSS" at bounding box center [598, 42] width 29 height 20
click at [563, 89] on div "Insert the CSS code to style your content here." at bounding box center [598, 302] width 406 height 478
paste textarea "<style>"
type textarea "<style>"
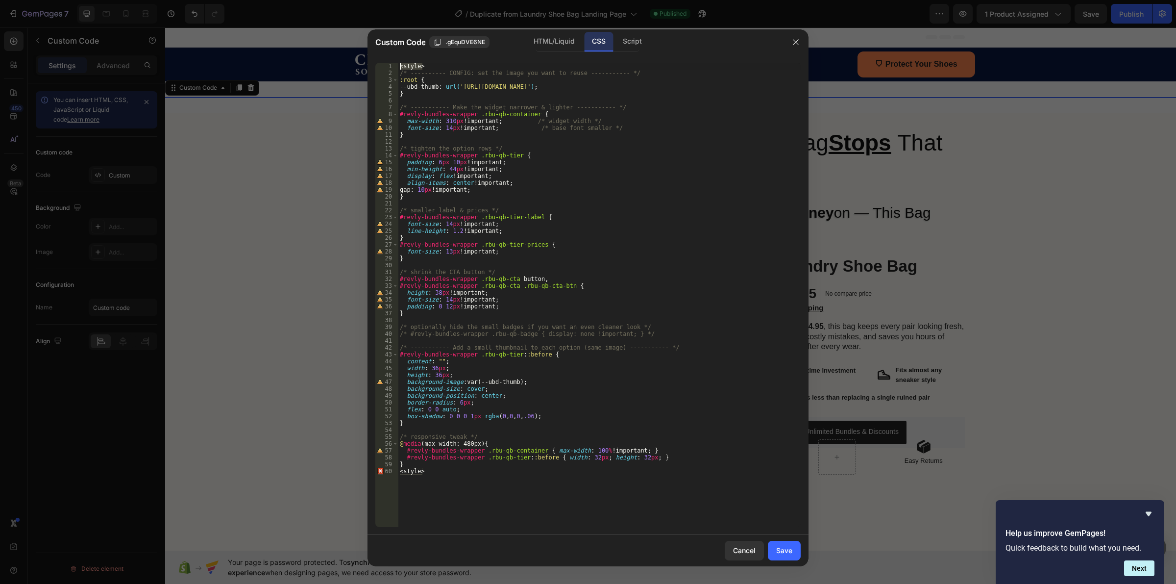
drag, startPoint x: 430, startPoint y: 66, endPoint x: 361, endPoint y: 67, distance: 69.1
click at [361, 67] on div "Custom Code .gEquDVE6NE HTML/Liquid CSS Script <style> 1 2 3 4 5 6 7 8 9 10 11 …" at bounding box center [588, 292] width 1176 height 584
drag, startPoint x: 432, startPoint y: 467, endPoint x: 380, endPoint y: 469, distance: 52.0
click at [380, 469] on div "1 2 3 4 5 6 7 8 9 10 11 12 13 14 15 16 17 18 19 20 21 22 23 24 25 26 27 28 29 3…" at bounding box center [587, 295] width 425 height 464
click at [421, 473] on div "/* ---------- CONFIG: set the image you want to reuse ----------- */ :root { --…" at bounding box center [599, 302] width 403 height 478
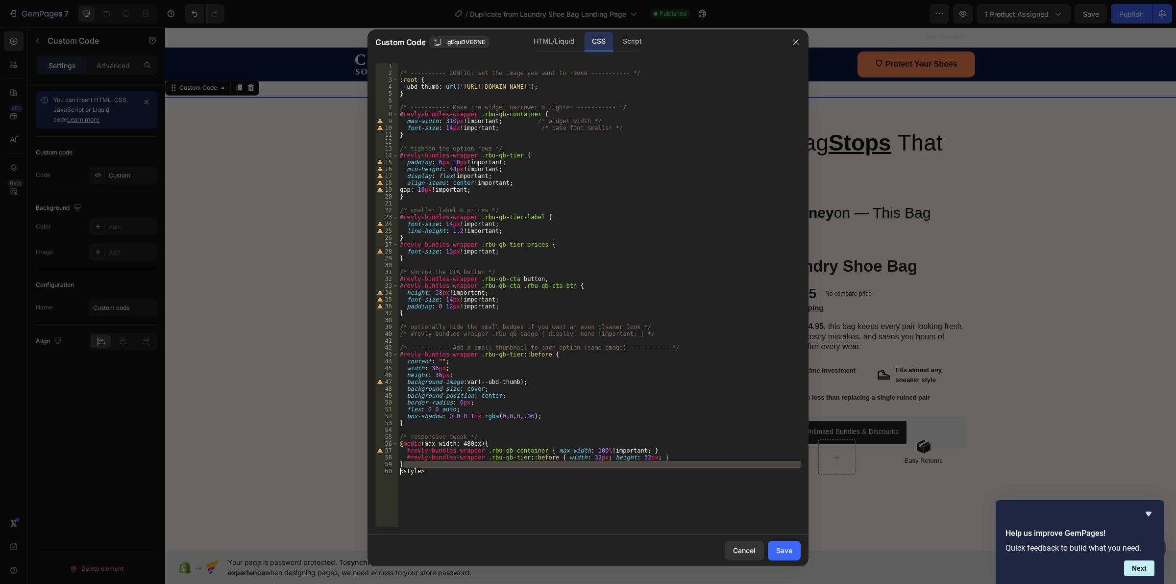
type textarea "<style>"
drag, startPoint x: 426, startPoint y: 473, endPoint x: 388, endPoint y: 473, distance: 38.7
click at [388, 473] on div "<style> 1 2 3 4 5 6 7 8 9 10 11 12 13 14 15 16 17 18 19 20 21 22 23 24 25 26 27…" at bounding box center [587, 295] width 425 height 464
click at [637, 40] on div "Script" at bounding box center [632, 42] width 34 height 20
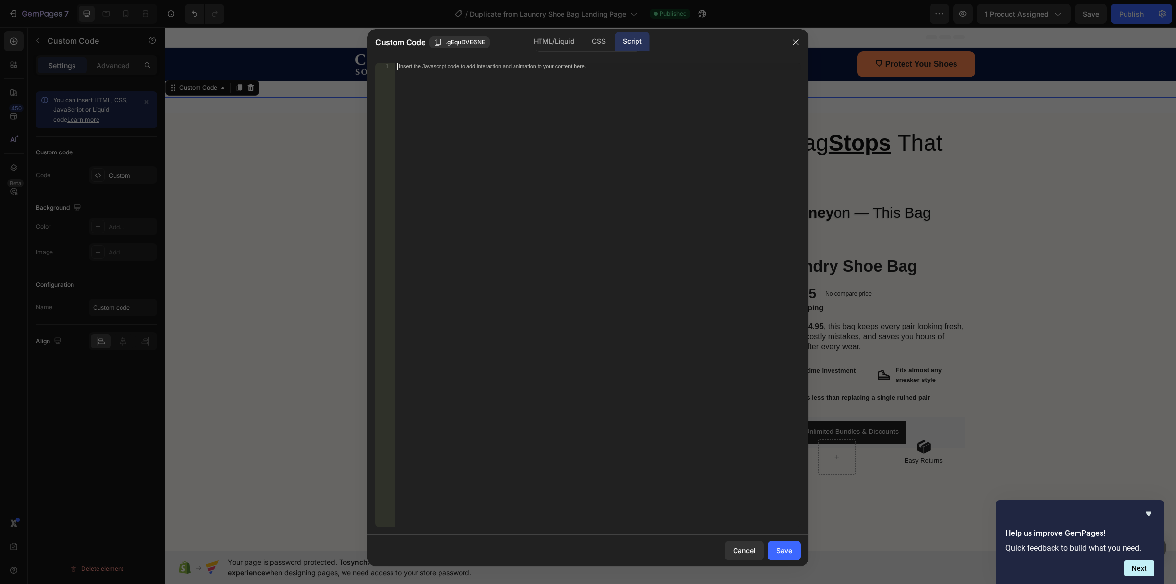
click at [557, 86] on div "Insert the Javascript code to add interaction and animation to your content her…" at bounding box center [598, 302] width 406 height 478
click at [538, 103] on div "Insert the Javascript code to add interaction and animation to your content her…" at bounding box center [598, 302] width 406 height 478
click at [603, 44] on div "CSS" at bounding box center [598, 42] width 29 height 20
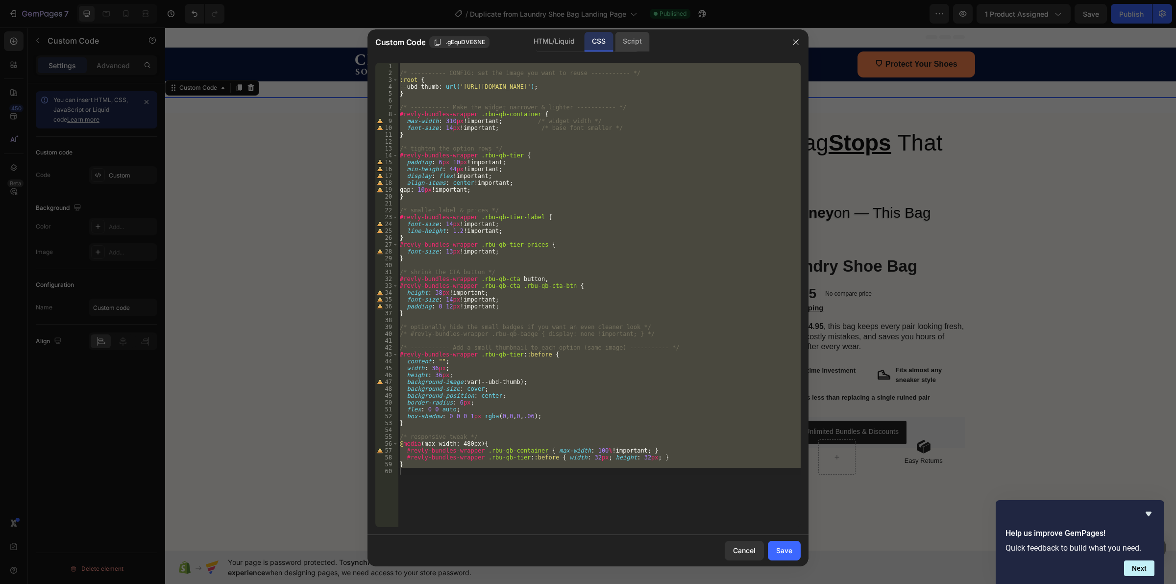
click at [636, 33] on div "Script" at bounding box center [632, 42] width 34 height 20
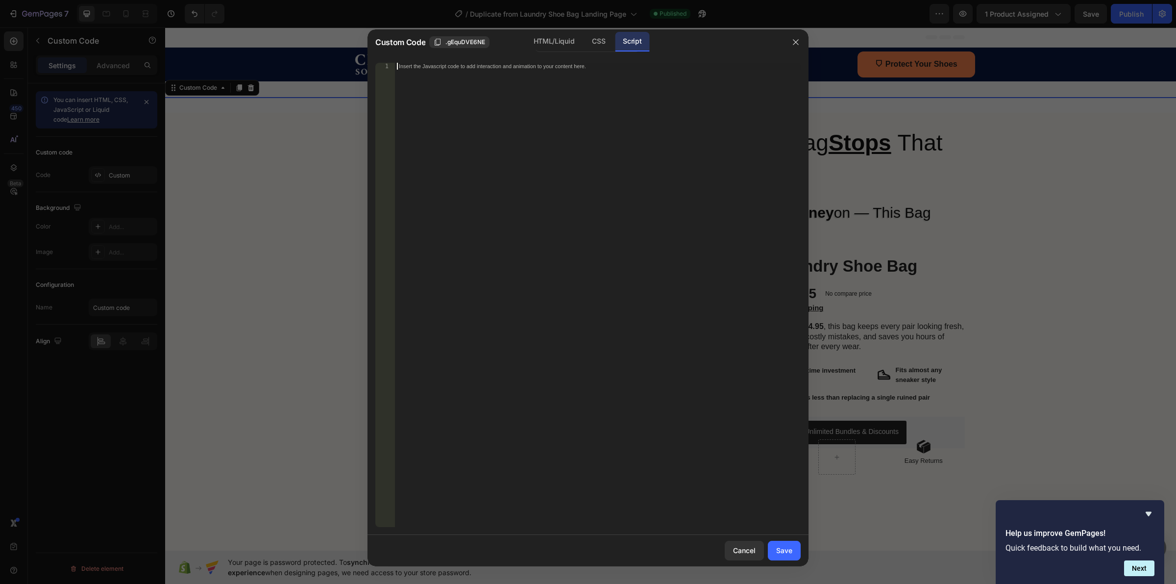
click at [571, 97] on div "Insert the Javascript code to add interaction and animation to your content her…" at bounding box center [598, 302] width 406 height 478
click at [598, 39] on div "CSS" at bounding box center [598, 42] width 29 height 20
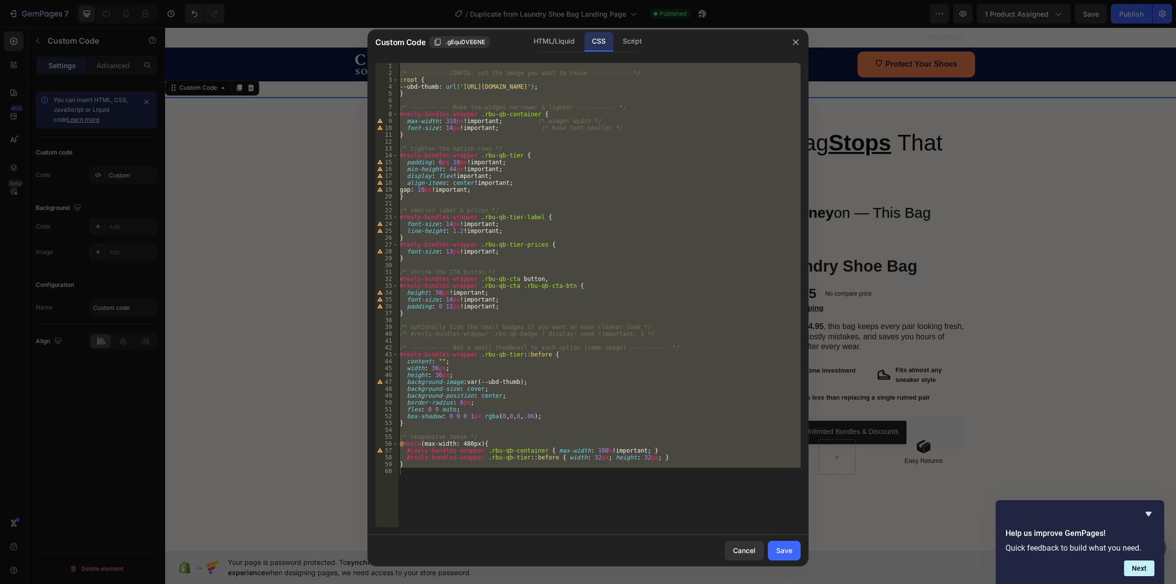
type textarea "}"
click at [416, 468] on div "/* ---------- CONFIG: set the image you want to reuse ----------- */ :root { --…" at bounding box center [599, 295] width 403 height 464
drag, startPoint x: 417, startPoint y: 463, endPoint x: 395, endPoint y: 49, distance: 414.7
click at [395, 49] on div "Custom Code .gEquDVE6NE HTML/Liquid CSS Script 1 2 3 4 5 6 7 8 9 10 11 12 13 14…" at bounding box center [588, 297] width 441 height 537
type textarea "/* ---------- CONFIG: set the image you want to reuse ----------- */"
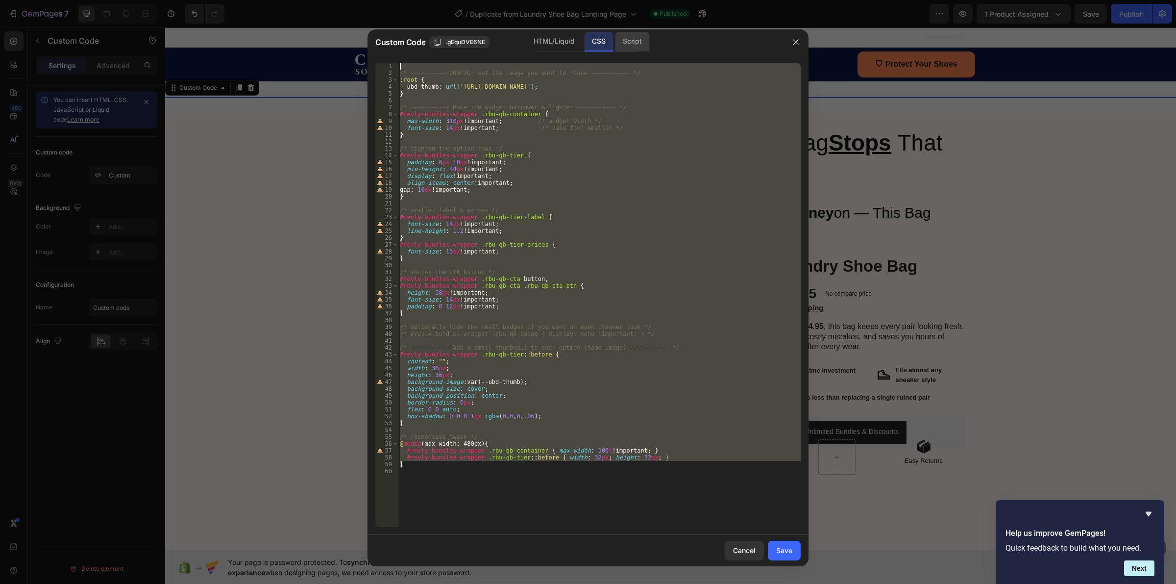
click at [638, 43] on div "Script" at bounding box center [632, 42] width 34 height 20
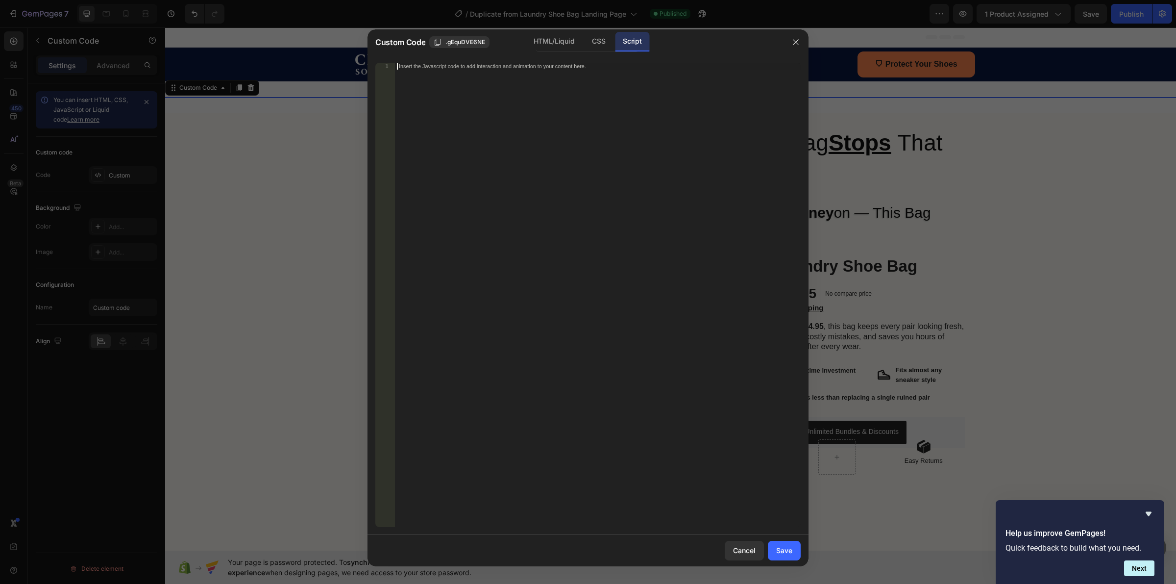
click at [564, 104] on div "Insert the Javascript code to add interaction and animation to your content her…" at bounding box center [598, 302] width 406 height 478
paste textarea "}"
type textarea "}"
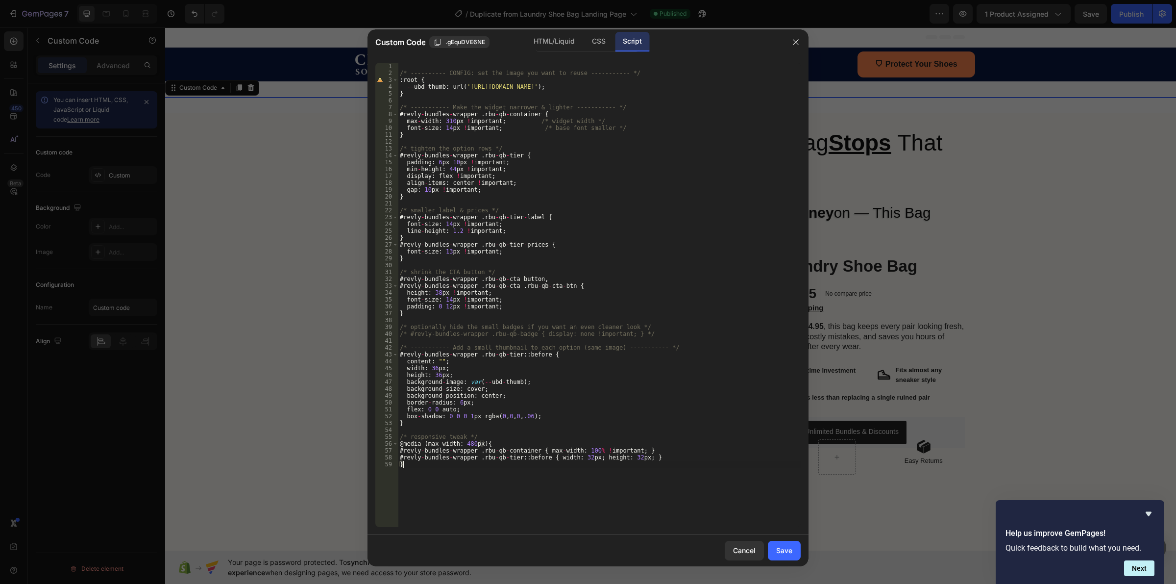
click at [437, 67] on div "/* ---------- CONFIG: set the image you want to reuse ----------- */ : root { -…" at bounding box center [599, 302] width 403 height 478
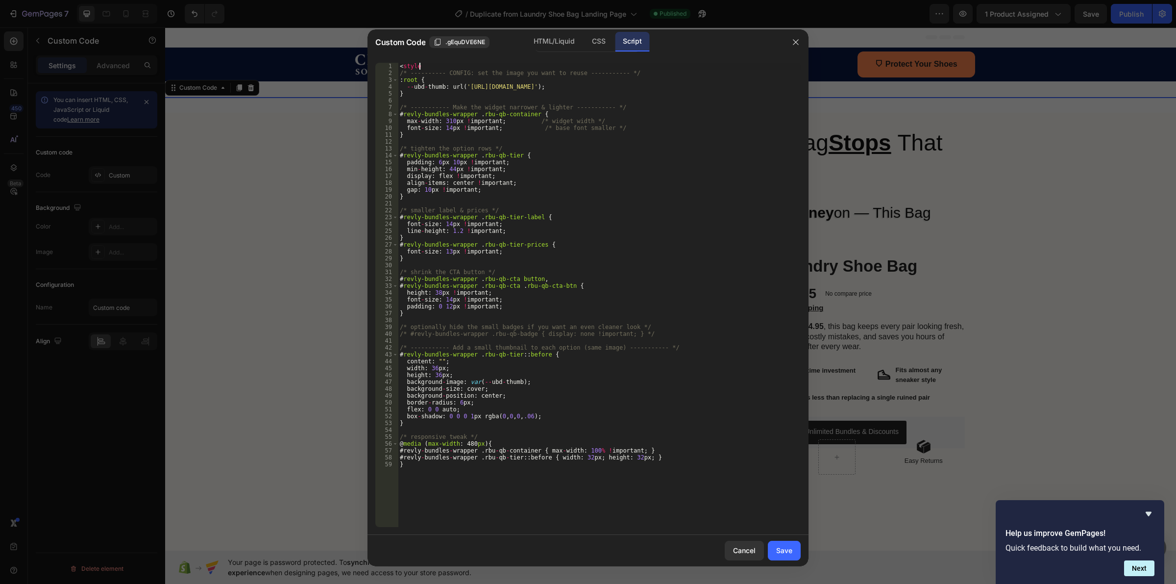
scroll to position [0, 1]
click at [418, 481] on div "< style > /* ---------- CONFIG: set the image you want to reuse ----------- */ …" at bounding box center [599, 302] width 403 height 478
type textarea "}"
type textarea "s"
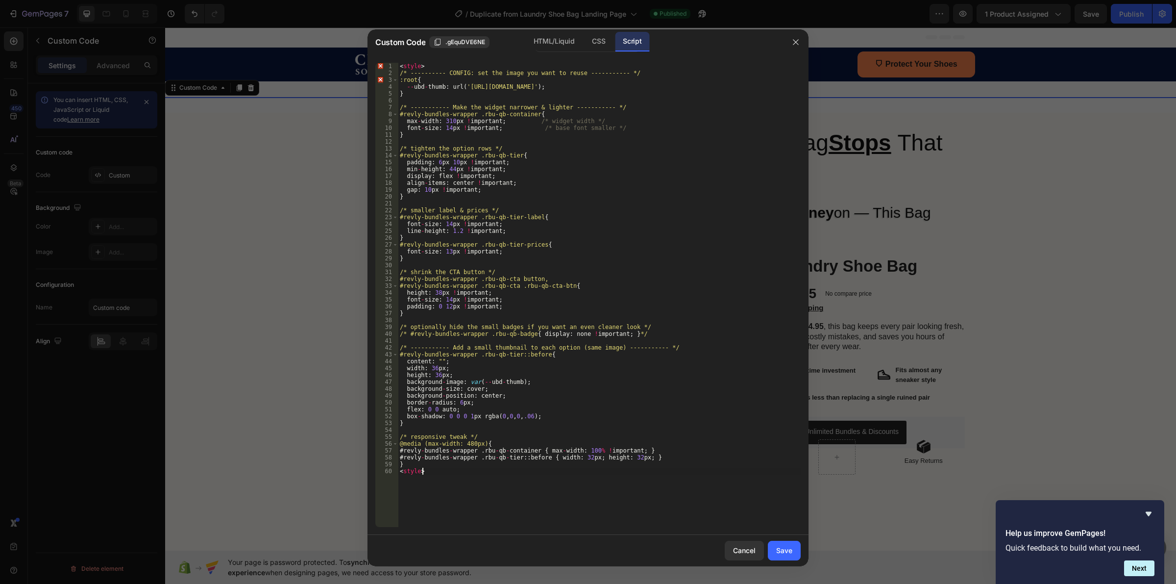
scroll to position [0, 1]
click at [440, 484] on div "< style > /* ---------- CONFIG: set the image you want to reuse ----------- */ …" at bounding box center [599, 302] width 403 height 478
drag, startPoint x: 432, startPoint y: 471, endPoint x: 369, endPoint y: 475, distance: 63.3
click at [369, 475] on div "<style> 1 2 3 4 5 6 7 8 9 10 11 12 13 14 15 16 17 18 19 20 21 22 23 24 25 26 27…" at bounding box center [588, 295] width 441 height 480
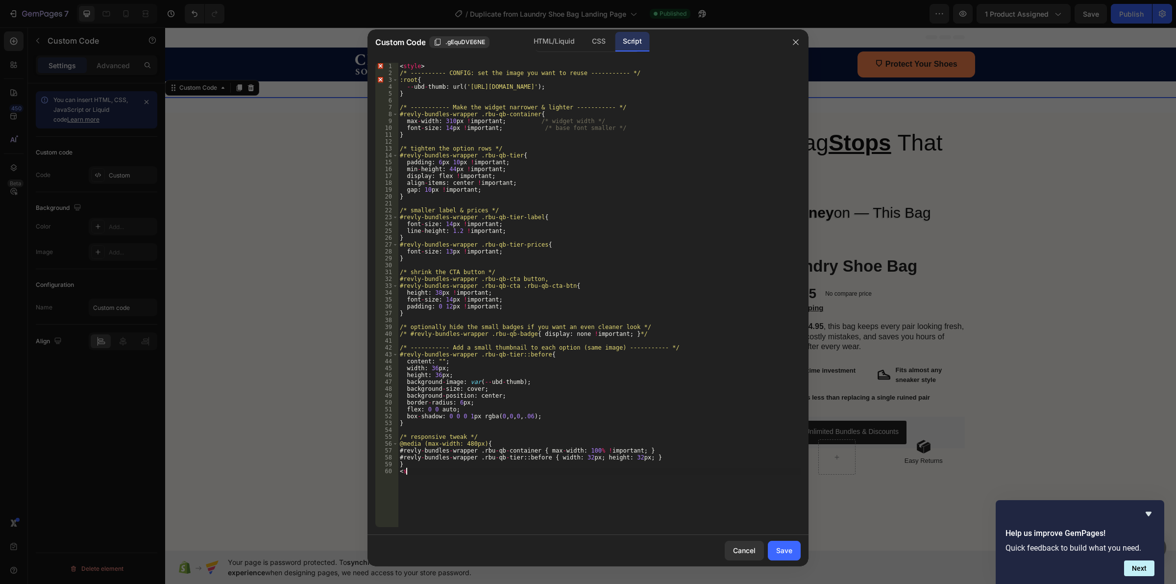
type textarea "<"
drag, startPoint x: 390, startPoint y: 67, endPoint x: 336, endPoint y: 67, distance: 53.9
click at [336, 67] on div "Custom Code .gEquDVE6NE HTML/Liquid CSS Script } 1 2 3 4 5 6 7 8 9 10 11 12 13 …" at bounding box center [588, 292] width 1176 height 584
type textarea "<style>"
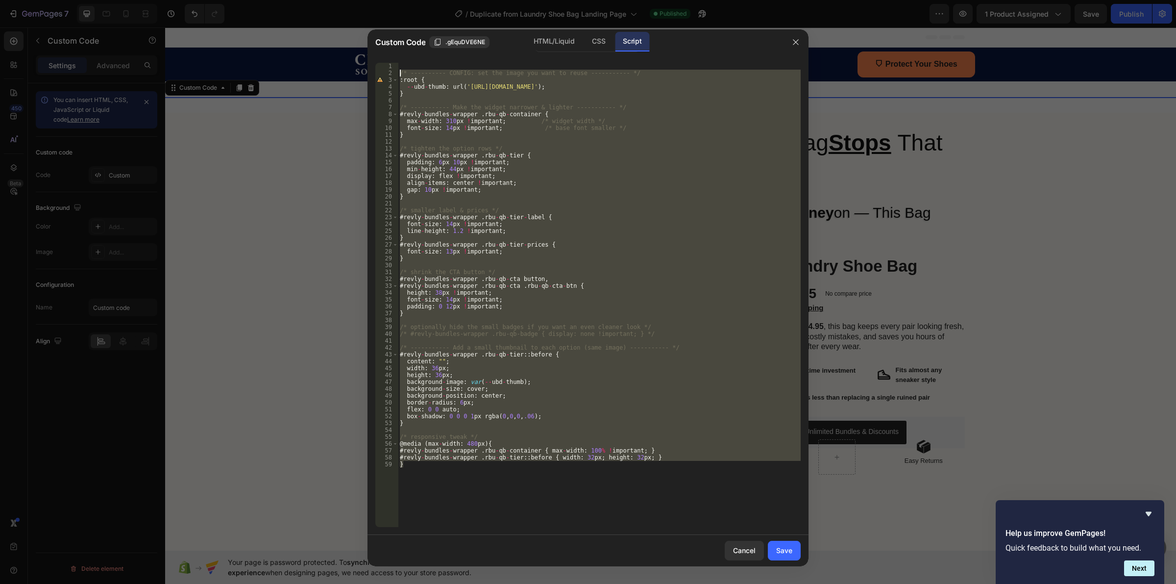
drag, startPoint x: 430, startPoint y: 474, endPoint x: 357, endPoint y: 54, distance: 426.3
click at [357, 54] on div "Custom Code .gEquDVE6NE HTML/Liquid CSS Script 1 2 3 4 5 6 7 8 9 10 11 12 13 14…" at bounding box center [588, 292] width 1176 height 584
type textarea "/* ---------- CONFIG: set the image you want to reuse ----------- */"
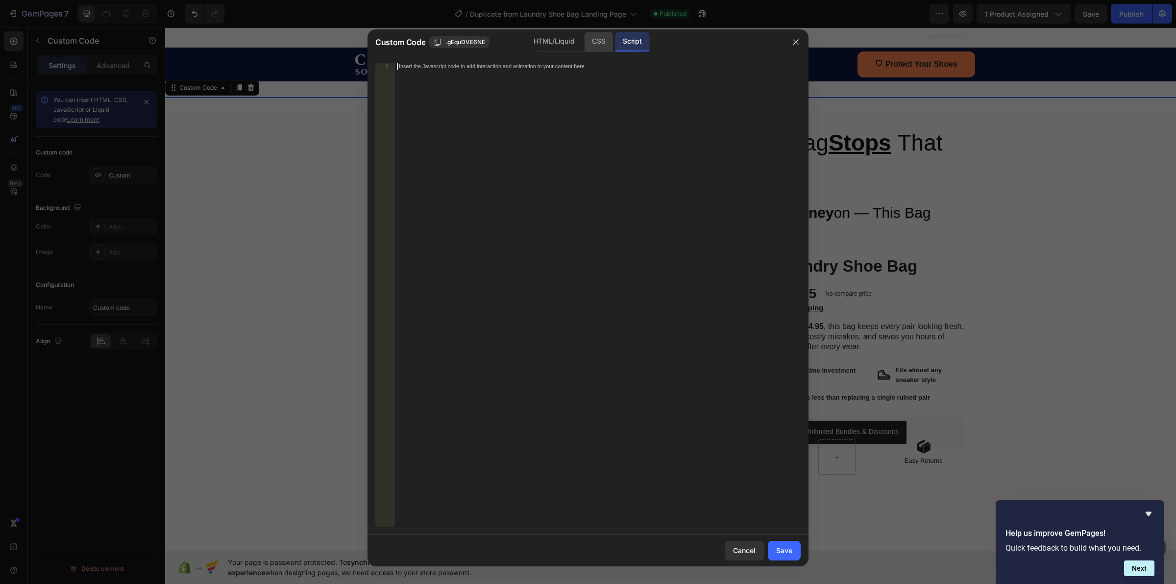
click at [595, 40] on div "CSS" at bounding box center [598, 42] width 29 height 20
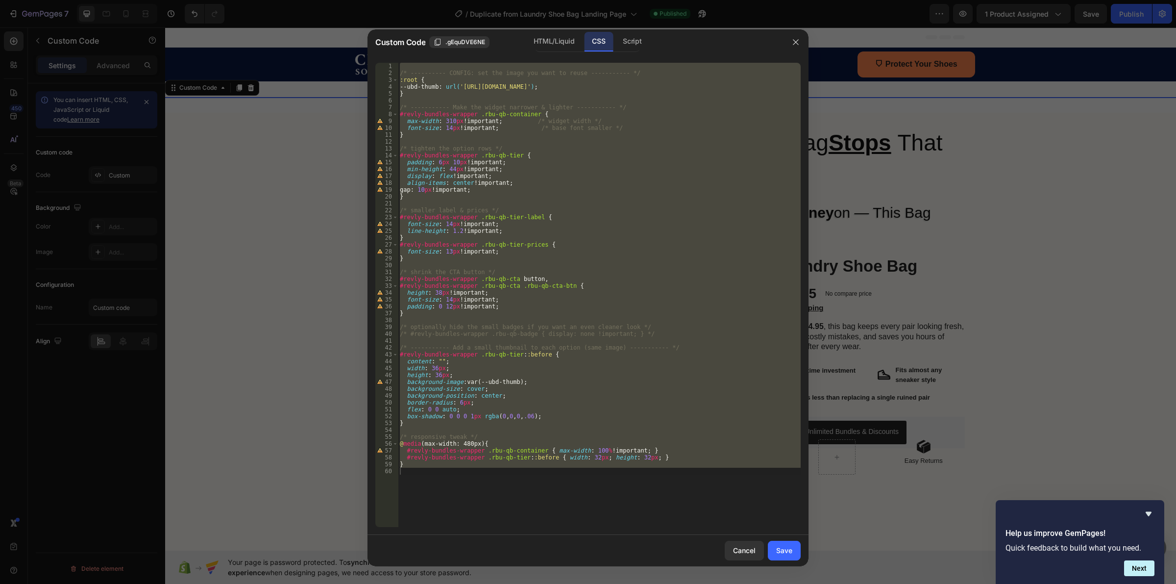
click at [409, 464] on div "/* ---------- CONFIG: set the image you want to reuse ----------- */ :root { --…" at bounding box center [599, 295] width 403 height 464
drag, startPoint x: 409, startPoint y: 464, endPoint x: 363, endPoint y: 56, distance: 410.4
click at [363, 56] on div "Custom Code .gEquDVE6NE HTML/Liquid CSS Script } 1 2 3 4 5 6 7 8 9 10 11 12 13 …" at bounding box center [588, 292] width 1176 height 584
type textarea "/* ---------- CONFIG: set the image you want to reuse ----------- */"
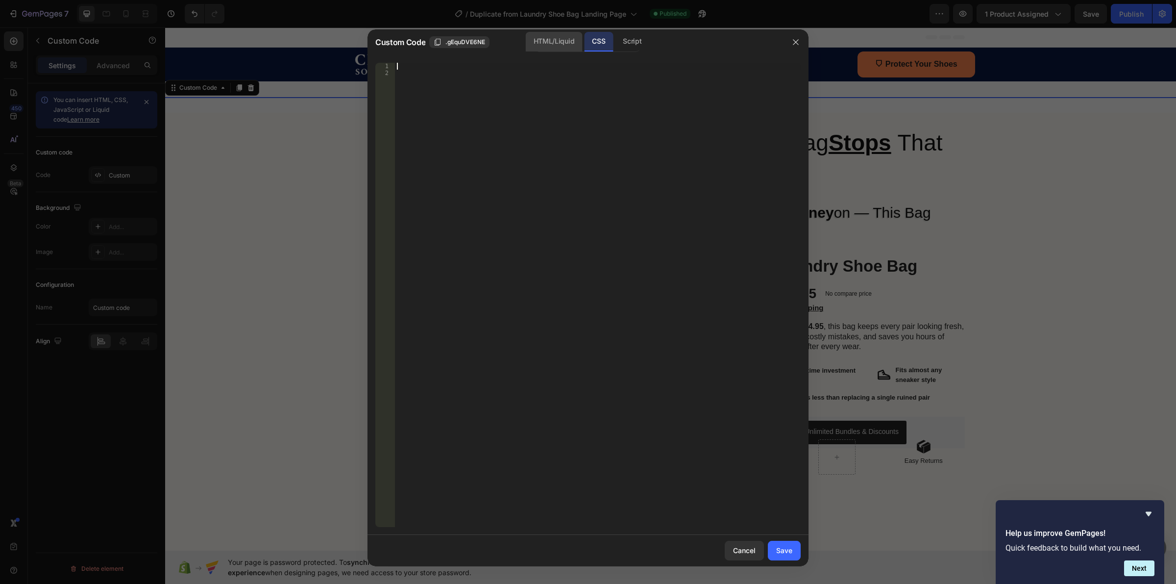
click at [565, 42] on div "HTML/Liquid" at bounding box center [554, 42] width 56 height 20
drag, startPoint x: 486, startPoint y: 116, endPoint x: 489, endPoint y: 111, distance: 5.7
click at [488, 114] on div "Insert the custom Liquid code, add snippets, or third-party installation code h…" at bounding box center [598, 302] width 406 height 478
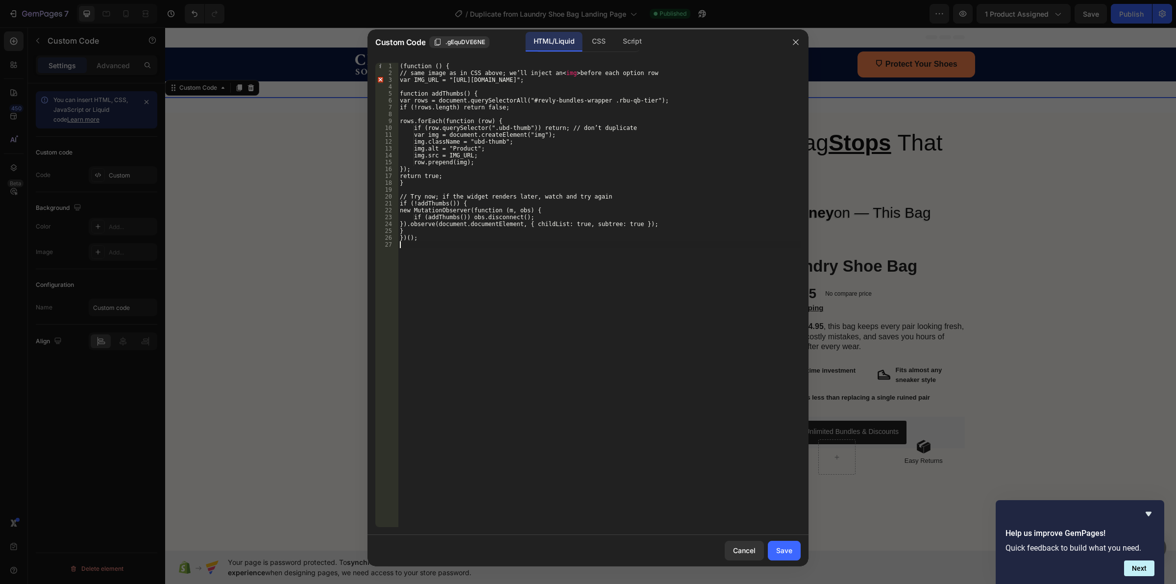
click at [486, 293] on div "(function () { // same image as in CSS above; we’ll inject an < img > before ea…" at bounding box center [599, 302] width 403 height 478
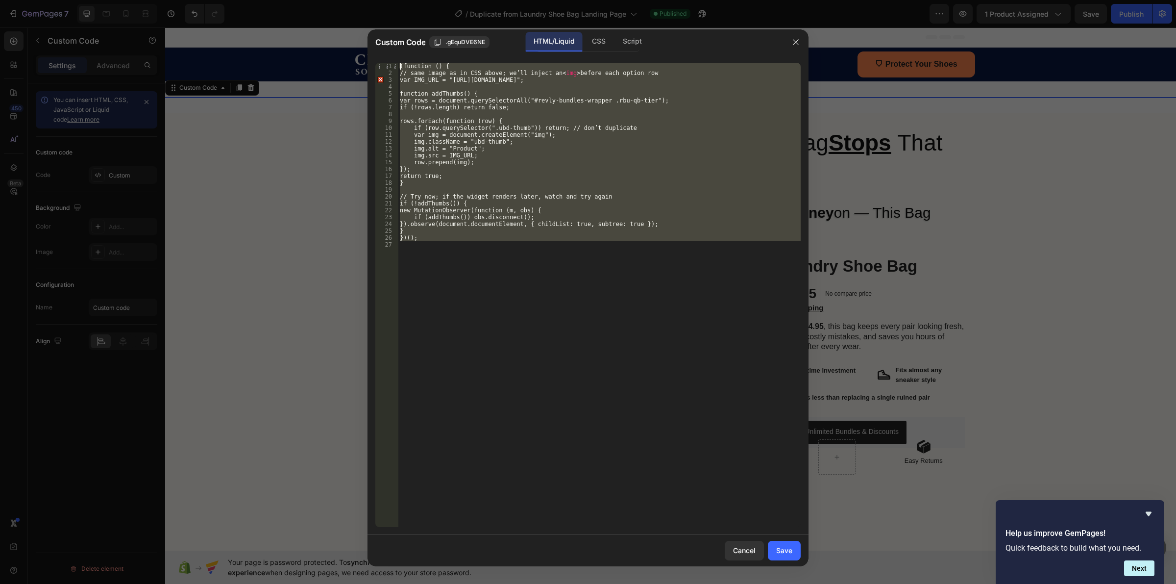
drag, startPoint x: 411, startPoint y: 246, endPoint x: 378, endPoint y: 60, distance: 189.5
click at [378, 60] on div "1 2 3 4 5 6 7 8 9 10 11 12 13 14 15 16 17 18 19 20 21 22 23 24 25 26 27 (functi…" at bounding box center [588, 295] width 441 height 480
type textarea "(function () { // same image as in CSS above; we’ll inject an <img> before each…"
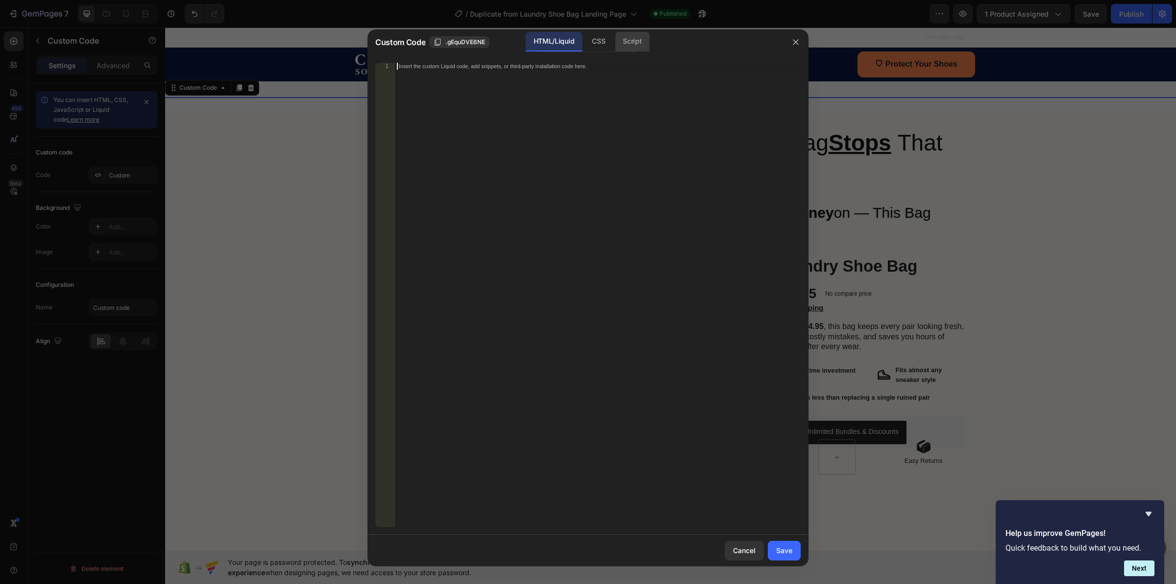
click at [630, 41] on div "Script" at bounding box center [632, 42] width 34 height 20
click at [559, 123] on div "Insert the Javascript code to add interaction and animation to your content her…" at bounding box center [598, 302] width 406 height 478
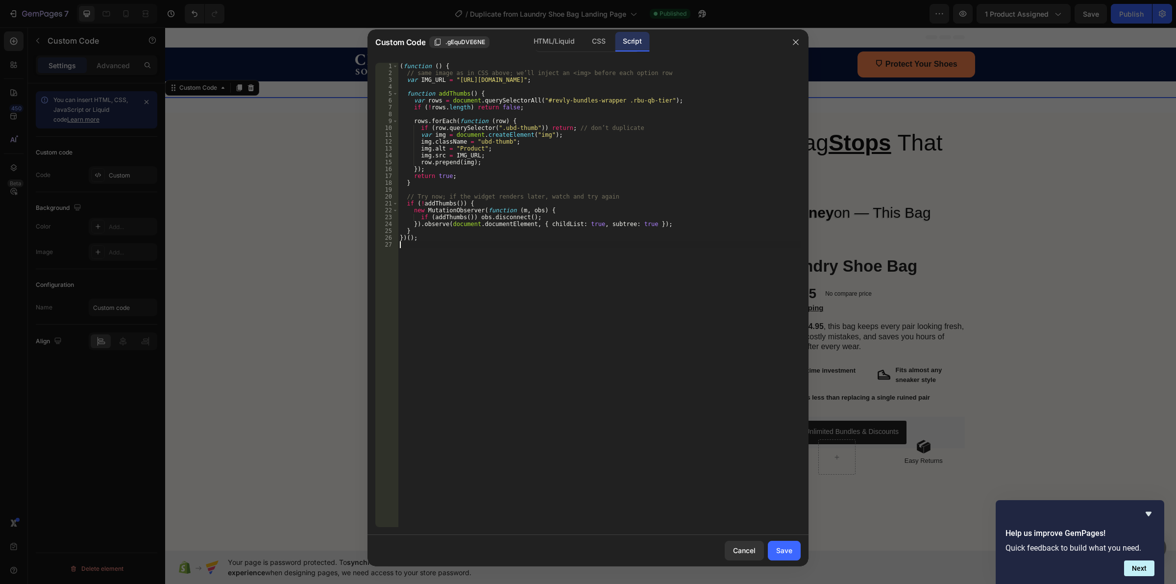
click at [568, 298] on div "( function ( ) { // same image as in CSS above; we’ll inject an <img> before ea…" at bounding box center [599, 302] width 403 height 478
click at [780, 548] on div "Save" at bounding box center [784, 550] width 16 height 10
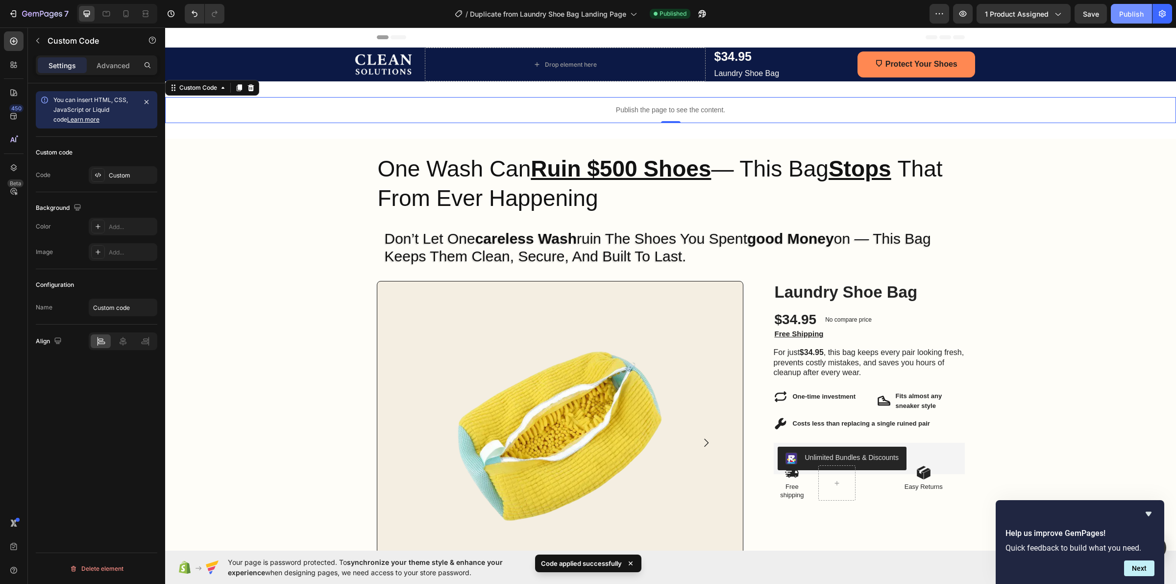
click at [1123, 17] on div "Publish" at bounding box center [1131, 14] width 25 height 10
click at [698, 16] on icon "button" at bounding box center [702, 14] width 10 height 10
